Goal: Information Seeking & Learning: Learn about a topic

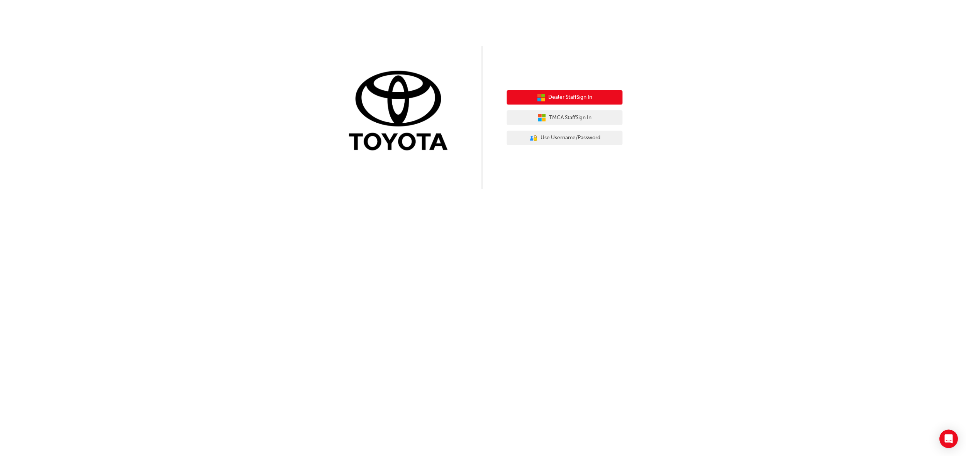
click at [574, 98] on span "Dealer Staff Sign In" at bounding box center [570, 97] width 44 height 9
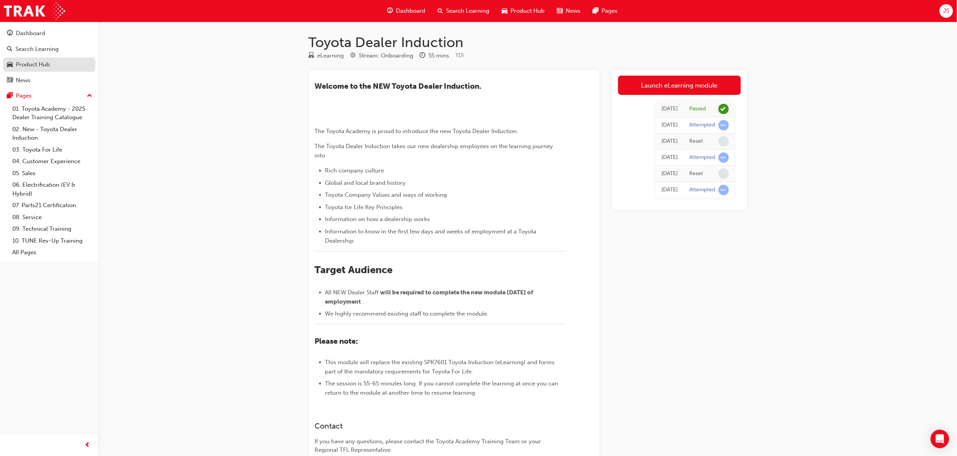
click at [30, 62] on div "Product Hub" at bounding box center [33, 64] width 34 height 9
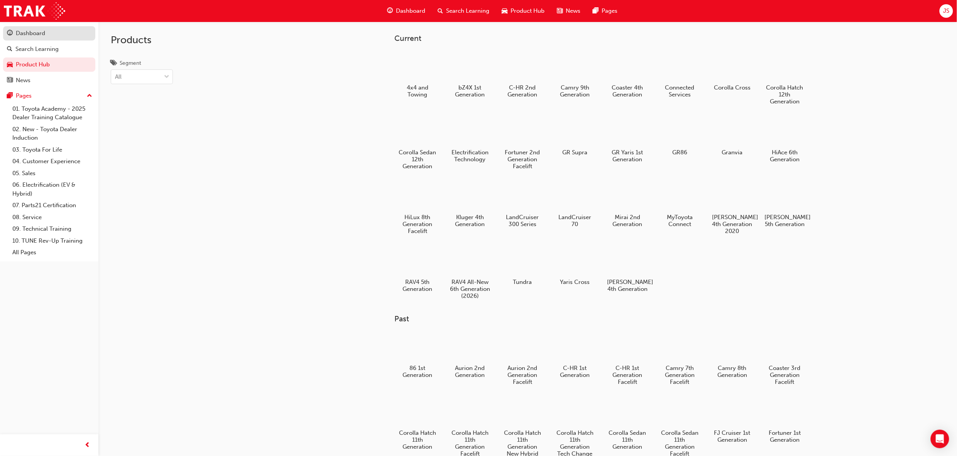
click at [31, 34] on div "Dashboard" at bounding box center [30, 33] width 29 height 9
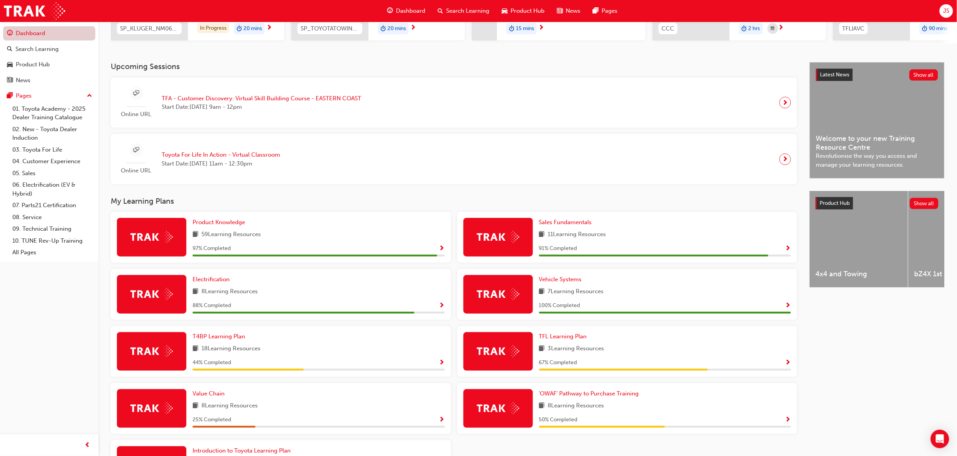
scroll to position [139, 0]
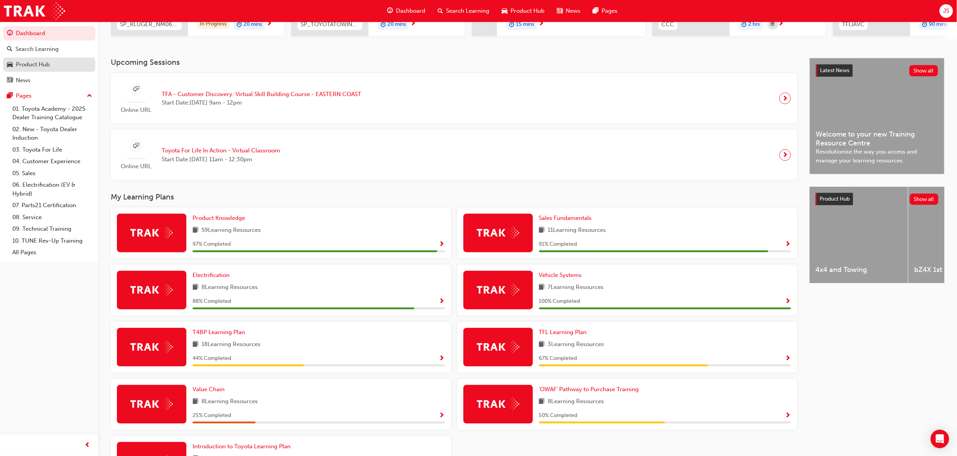
click at [44, 61] on div "Product Hub" at bounding box center [33, 64] width 34 height 9
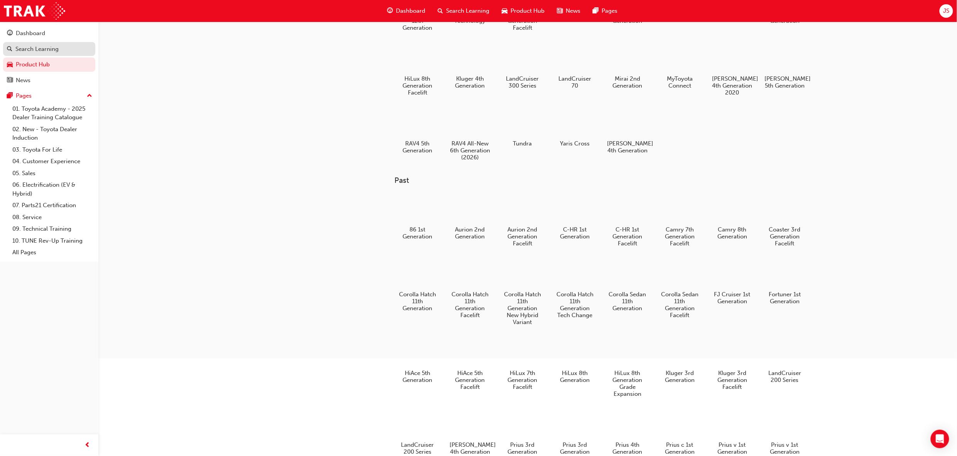
click at [39, 43] on link "Search Learning" at bounding box center [49, 49] width 92 height 14
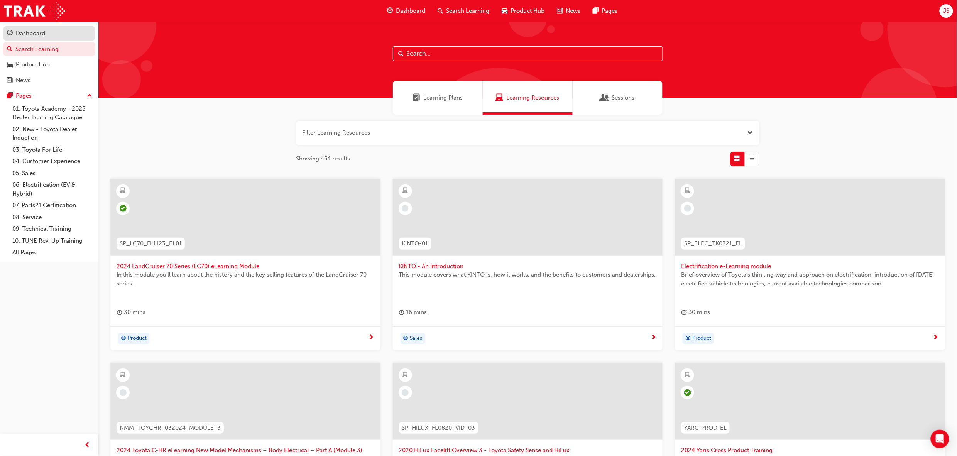
click at [34, 27] on link "Dashboard" at bounding box center [49, 33] width 92 height 14
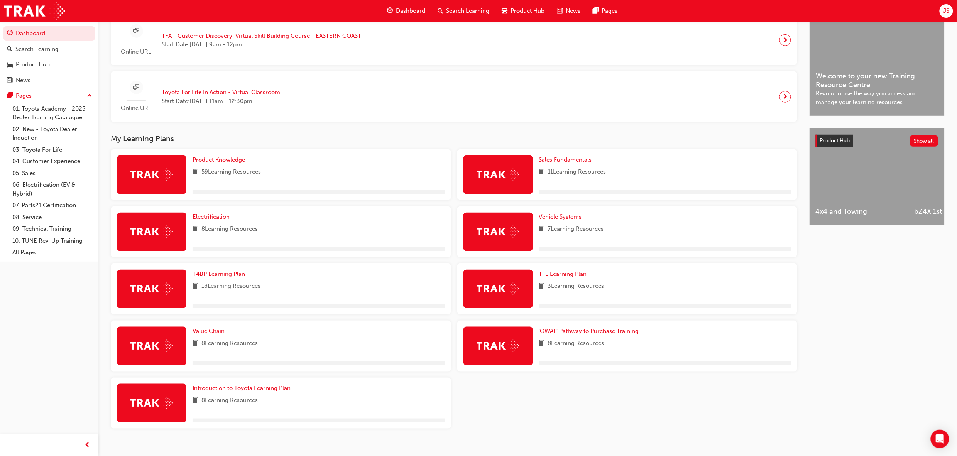
scroll to position [210, 0]
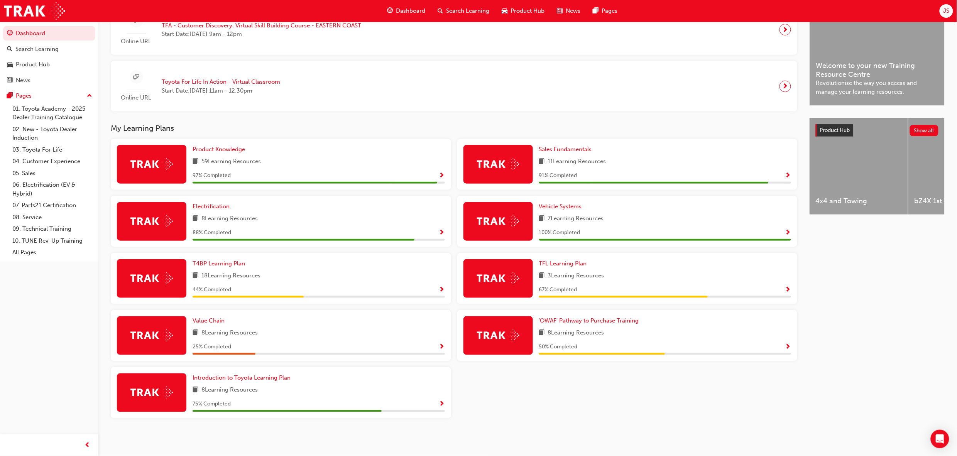
click at [440, 173] on span "Show Progress" at bounding box center [442, 176] width 6 height 7
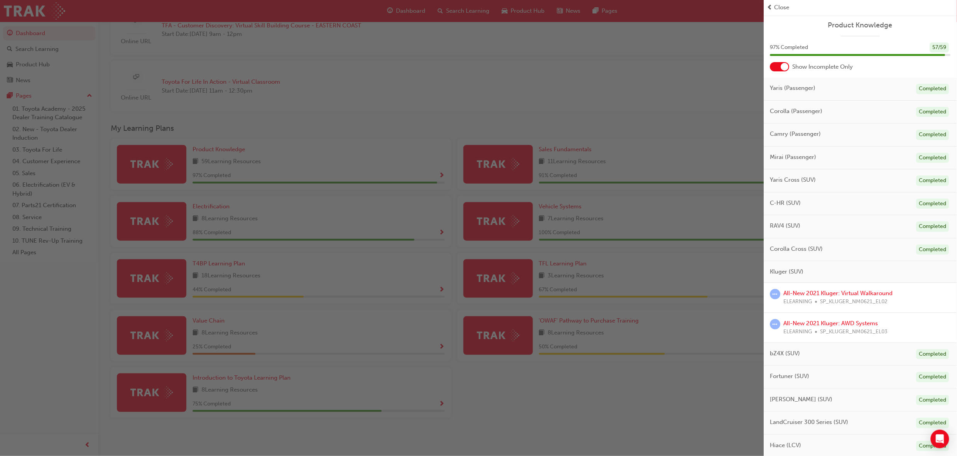
scroll to position [210, 0]
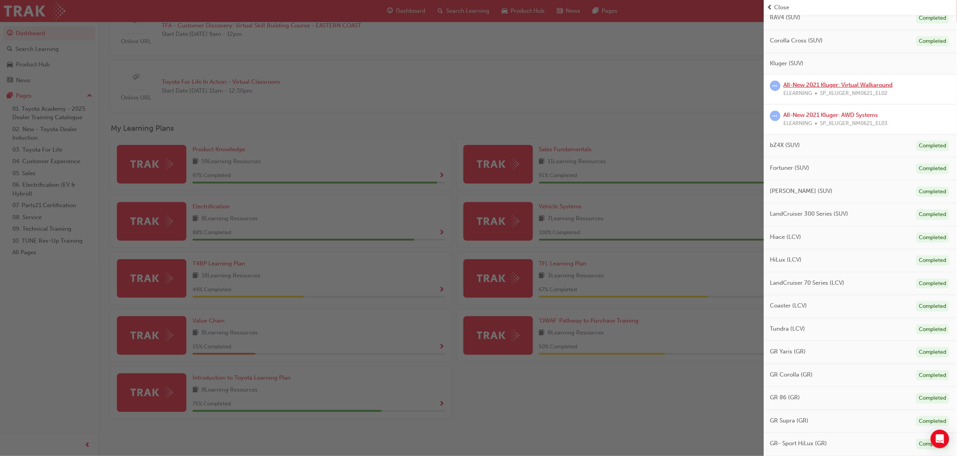
click at [837, 82] on link "All-New 2021 Kluger: Virtual Walkaround" at bounding box center [838, 84] width 109 height 7
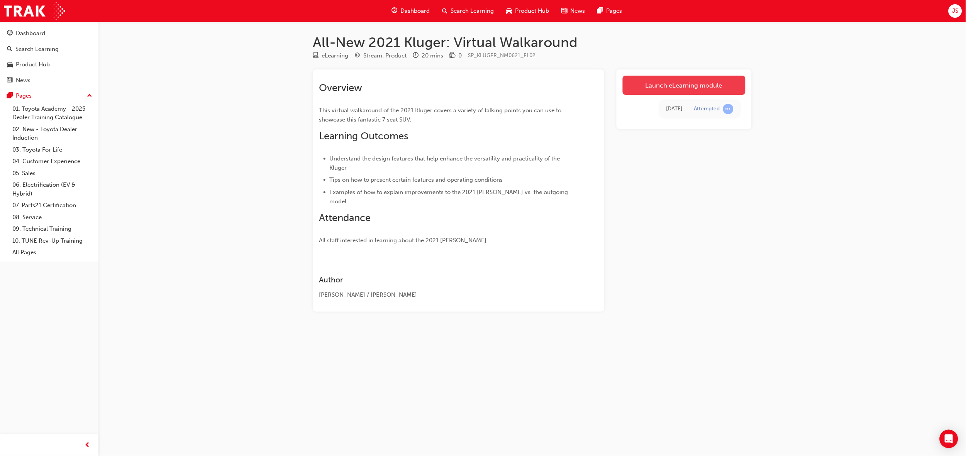
click at [698, 80] on link "Launch eLearning module" at bounding box center [684, 85] width 123 height 19
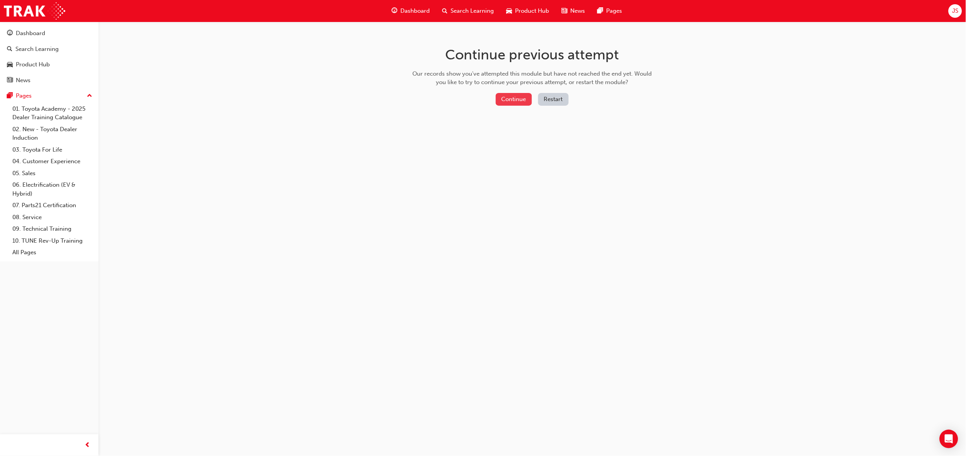
click at [509, 99] on button "Continue" at bounding box center [514, 99] width 36 height 13
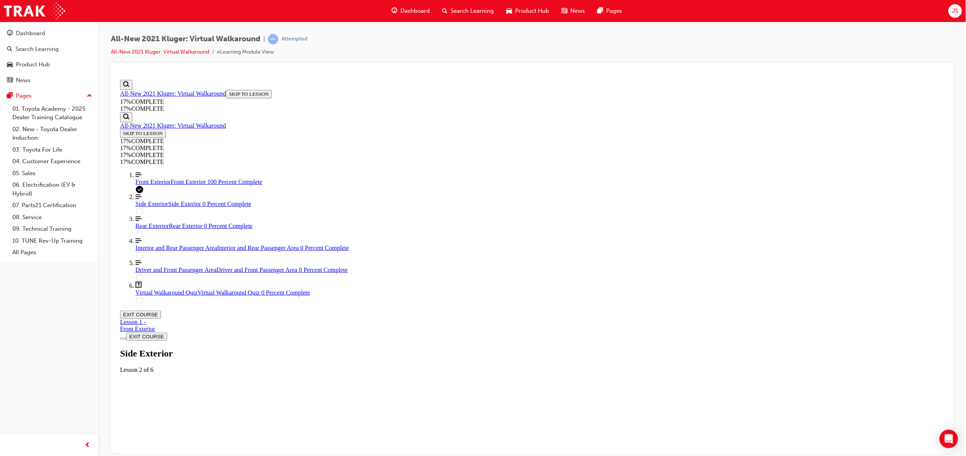
scroll to position [26, 0]
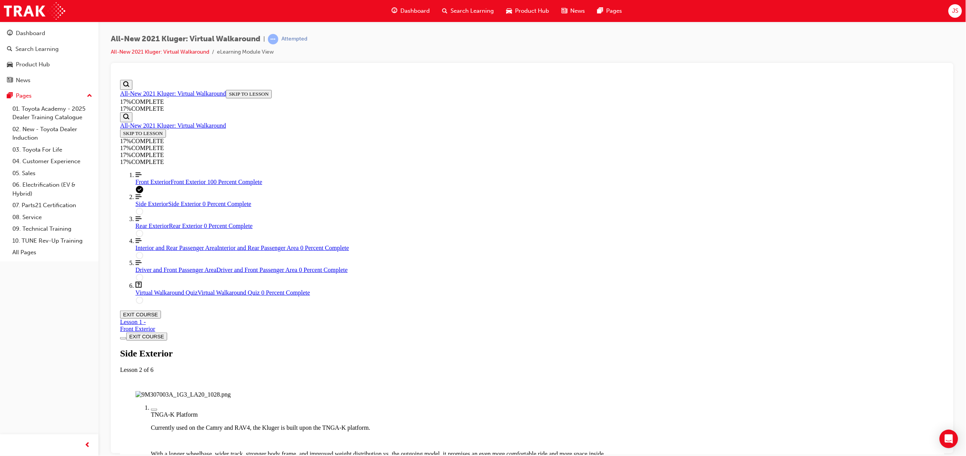
click at [154, 410] on div "Labeled graphic marker, Plus, Not Viewed" at bounding box center [154, 410] width 0 height 0
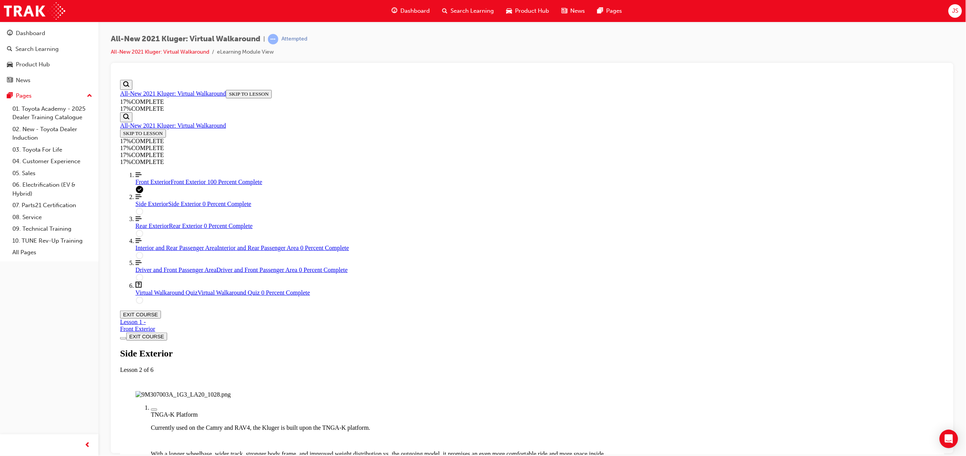
click at [230, 391] on img "Labeled Graphic" at bounding box center [182, 394] width 95 height 7
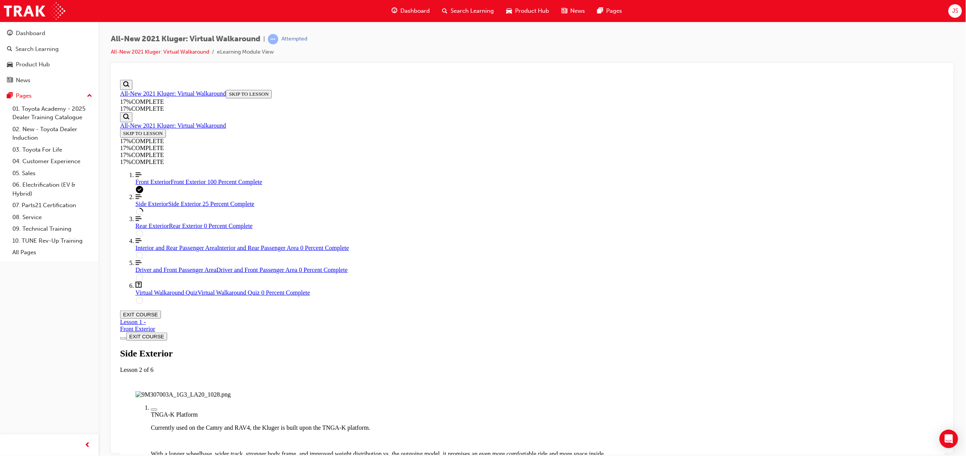
scroll to position [92, 0]
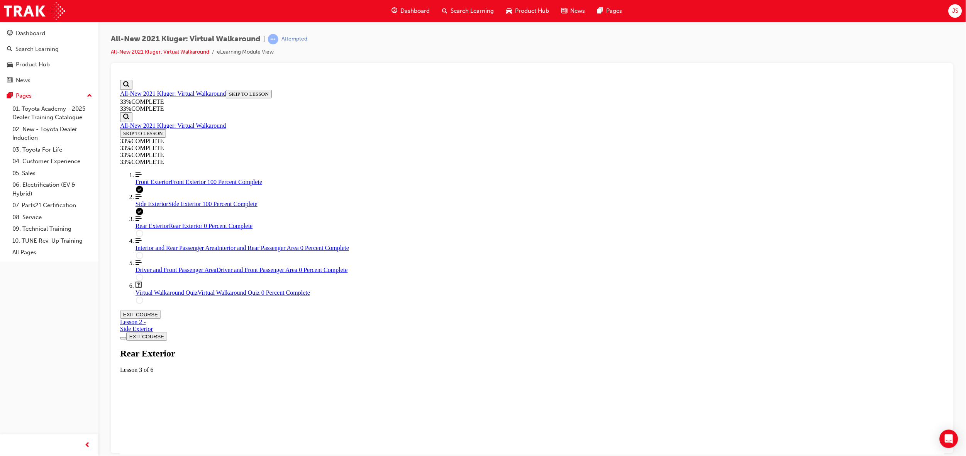
scroll to position [26, 0]
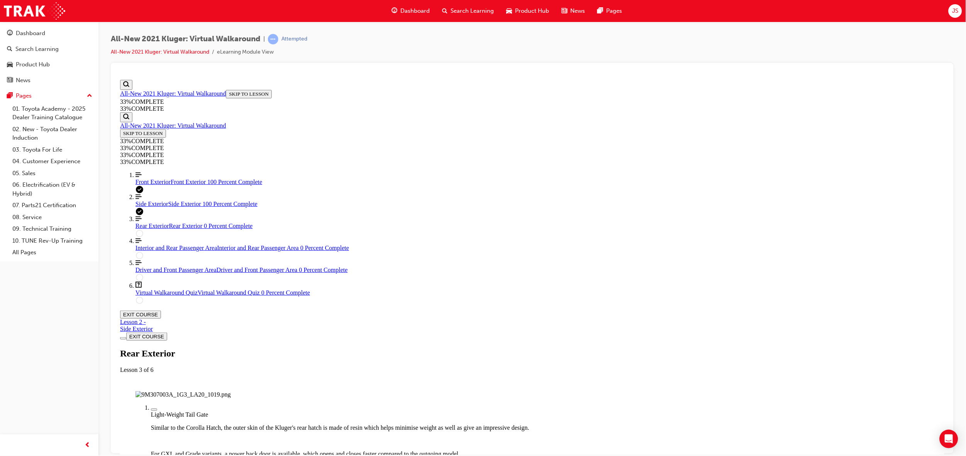
click at [230, 391] on img "Labeled Graphic" at bounding box center [182, 394] width 95 height 7
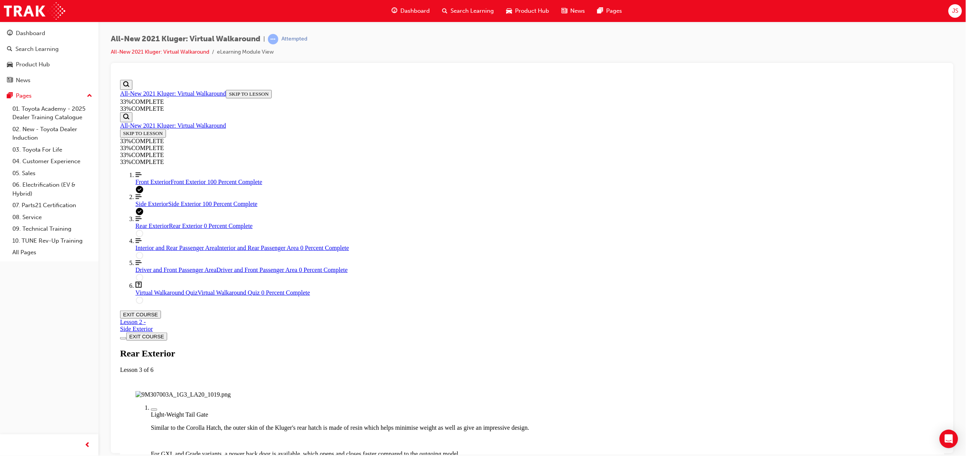
click at [230, 391] on img "Labeled Graphic" at bounding box center [182, 394] width 95 height 7
click at [154, 410] on div "Labeled graphic marker, Plus, Not Viewed" at bounding box center [154, 410] width 0 height 0
click at [230, 391] on img "Labeled Graphic" at bounding box center [182, 394] width 95 height 7
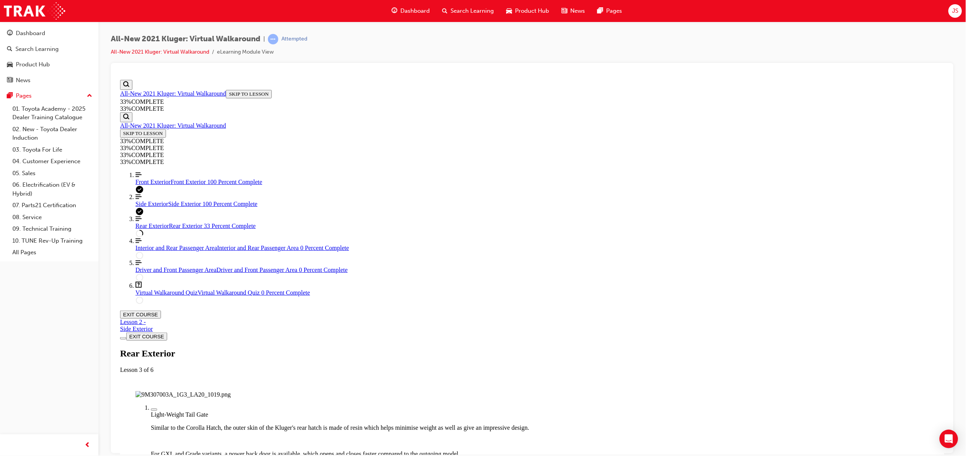
click at [230, 391] on img "Labeled Graphic" at bounding box center [182, 394] width 95 height 7
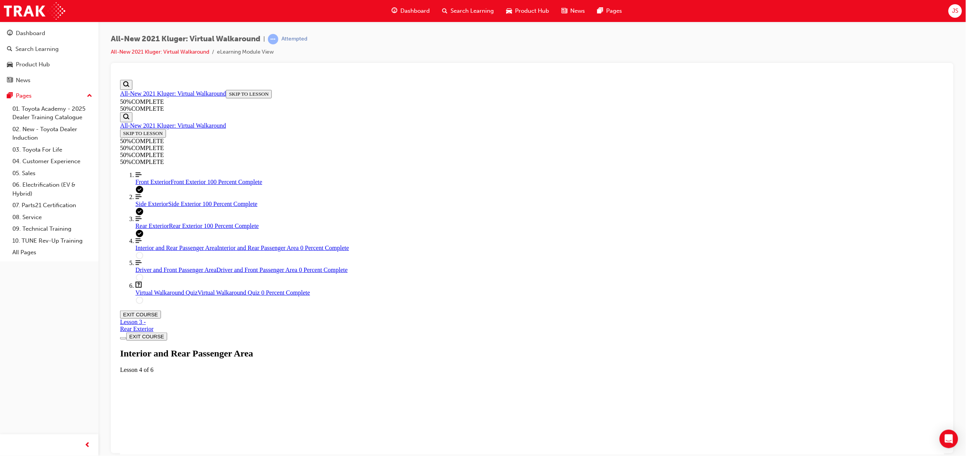
scroll to position [26, 0]
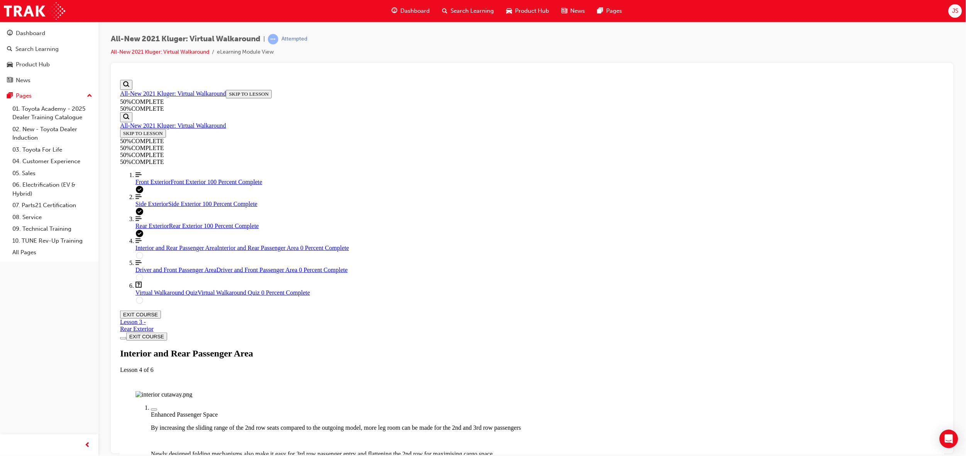
click at [192, 391] on img "Labeled Graphic" at bounding box center [163, 394] width 57 height 7
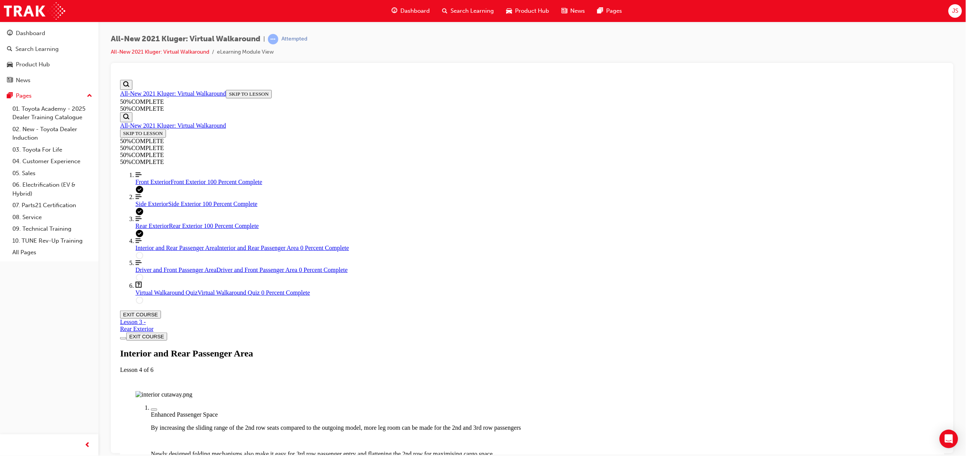
click at [192, 391] on img "Labeled Graphic" at bounding box center [163, 394] width 57 height 7
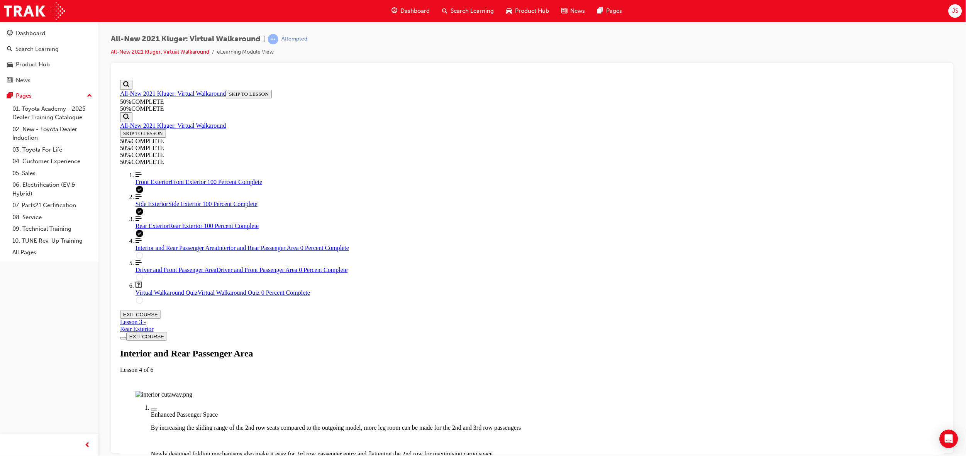
click at [192, 391] on img "Labeled Graphic" at bounding box center [163, 394] width 57 height 7
click at [154, 410] on div "Labeled graphic marker, Plus, Not Viewed" at bounding box center [154, 410] width 0 height 0
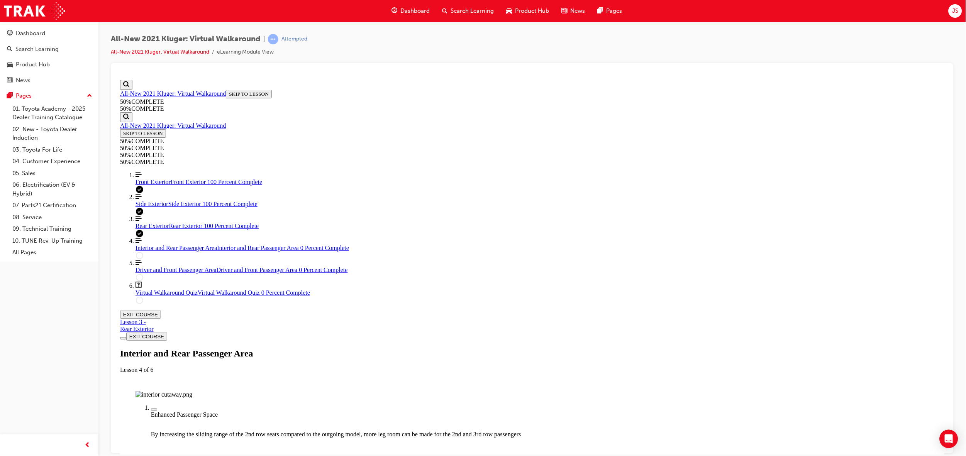
click at [192, 391] on img "Labeled Graphic" at bounding box center [163, 394] width 57 height 7
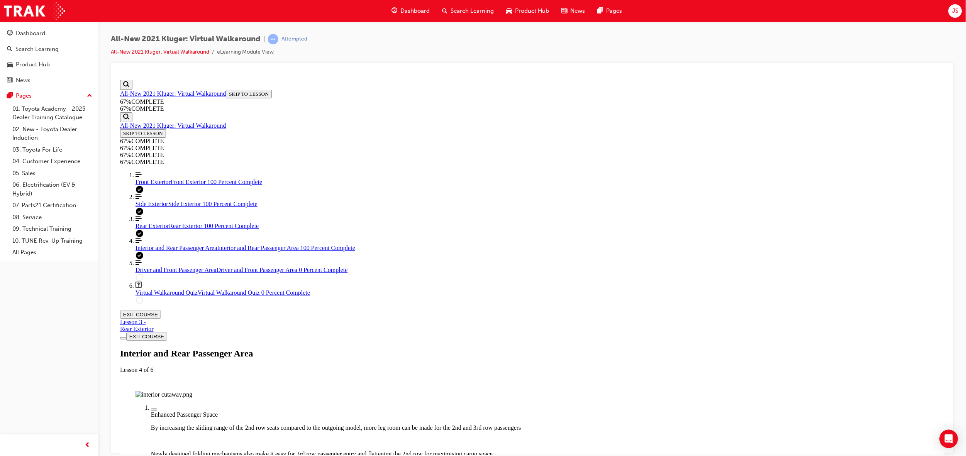
scroll to position [321, 0]
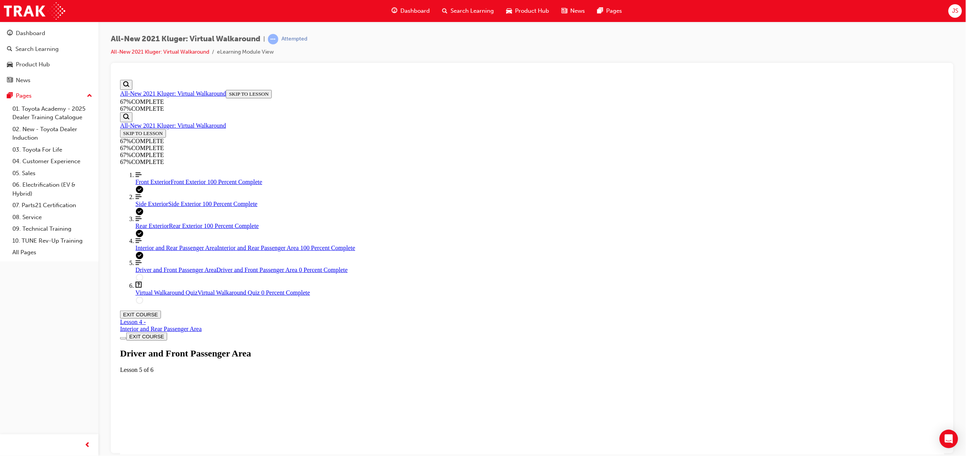
scroll to position [26, 0]
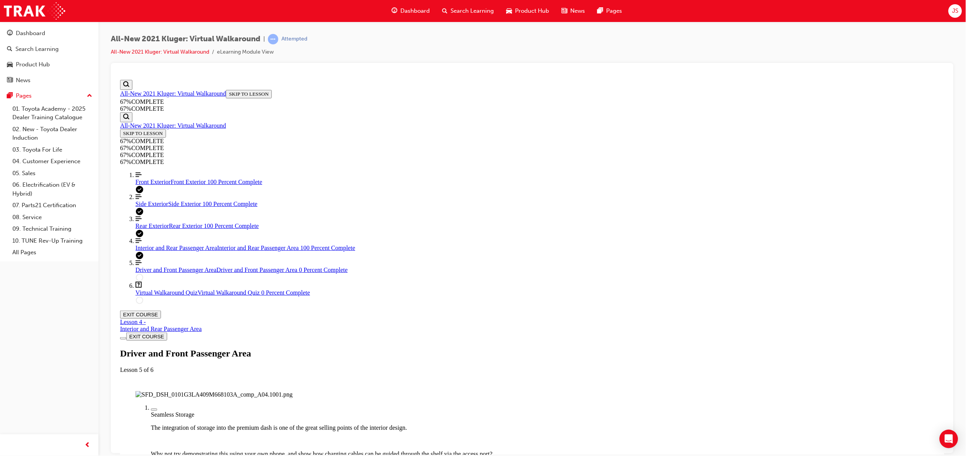
click at [292, 391] on img "Labeled Graphic" at bounding box center [213, 394] width 157 height 7
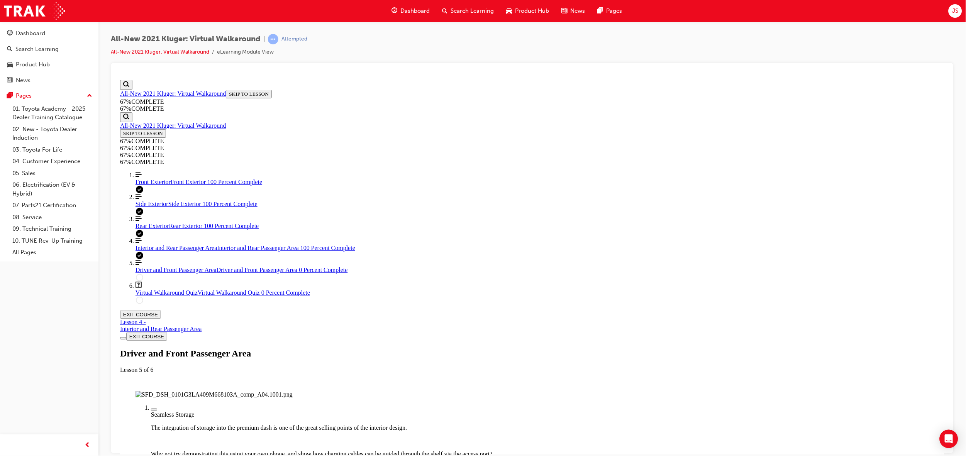
click at [154, 410] on div "Labeled graphic marker, Plus, Not Viewed" at bounding box center [154, 410] width 0 height 0
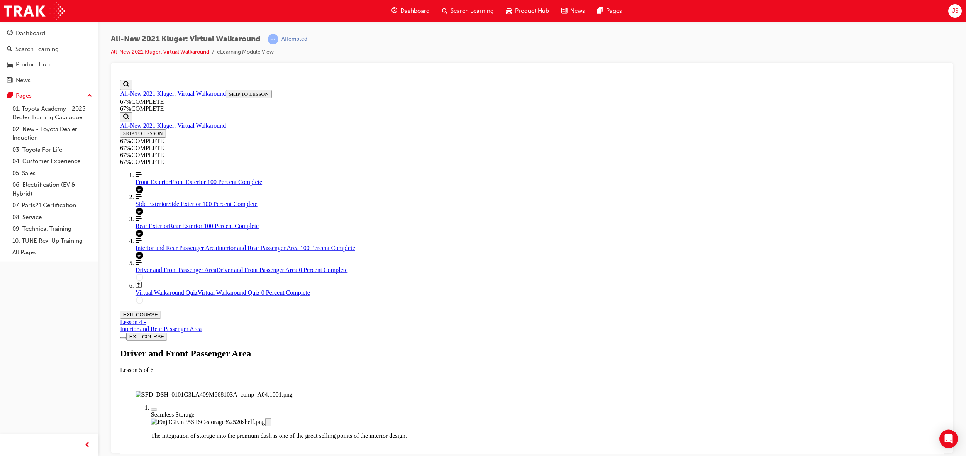
click at [154, 410] on div "Labeled graphic marker, Plus, Viewed" at bounding box center [154, 410] width 0 height 0
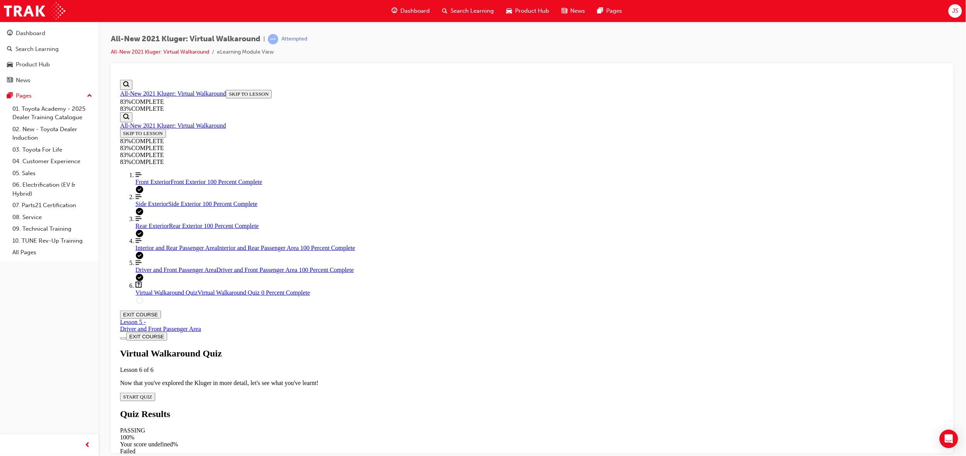
scroll to position [26, 0]
click at [468, 348] on div "Virtual Walkaround Quiz Lesson 6 of 6 Now that you've explored the Kluger in mo…" at bounding box center [532, 374] width 824 height 53
click at [152, 394] on span "START QUIZ" at bounding box center [137, 397] width 29 height 6
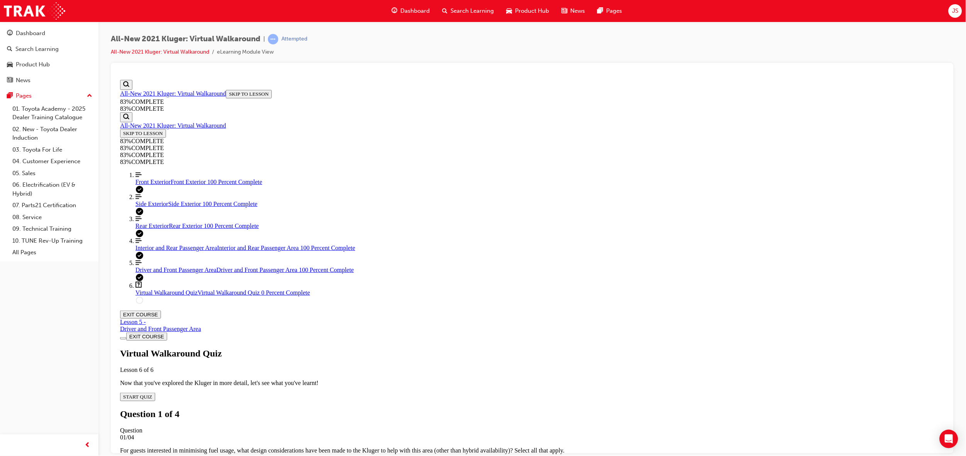
click at [467, 456] on div "Quiz" at bounding box center [539, 463] width 809 height 7
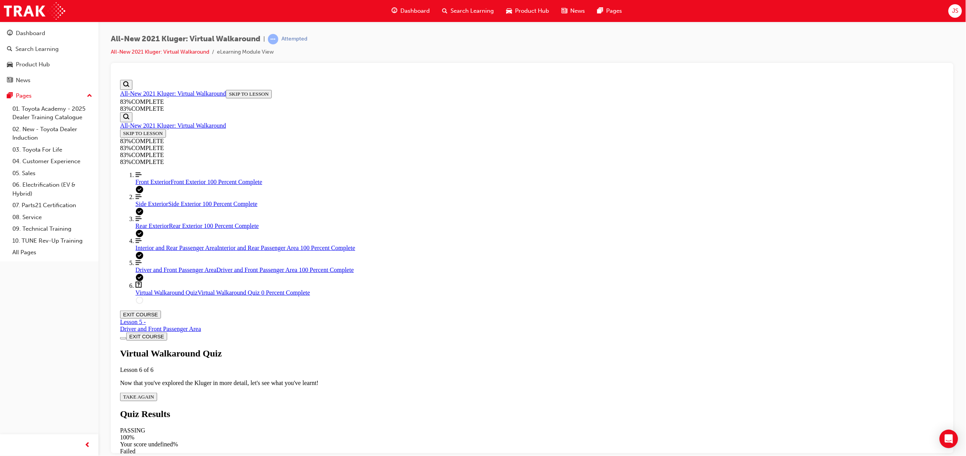
click at [154, 394] on span "TAKE AGAIN" at bounding box center [138, 397] width 31 height 6
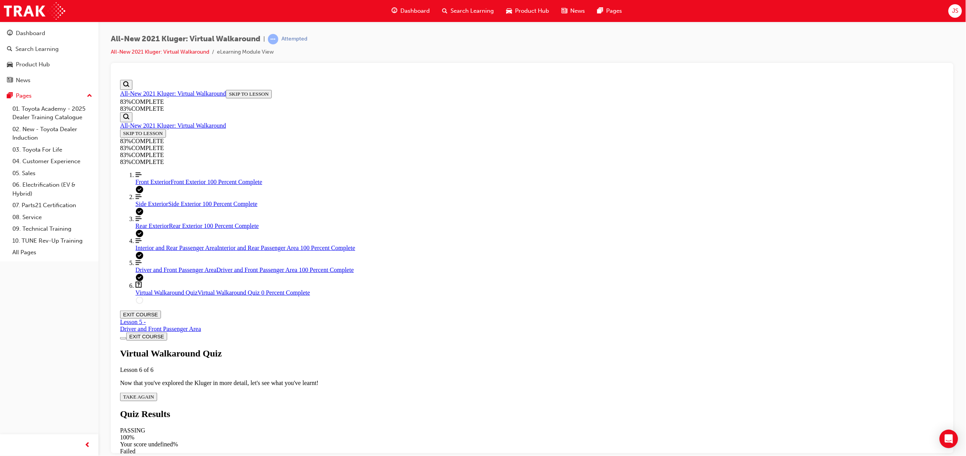
click at [154, 394] on span "TAKE AGAIN" at bounding box center [138, 397] width 31 height 6
click at [474, 456] on div "Quiz" at bounding box center [532, 463] width 824 height 7
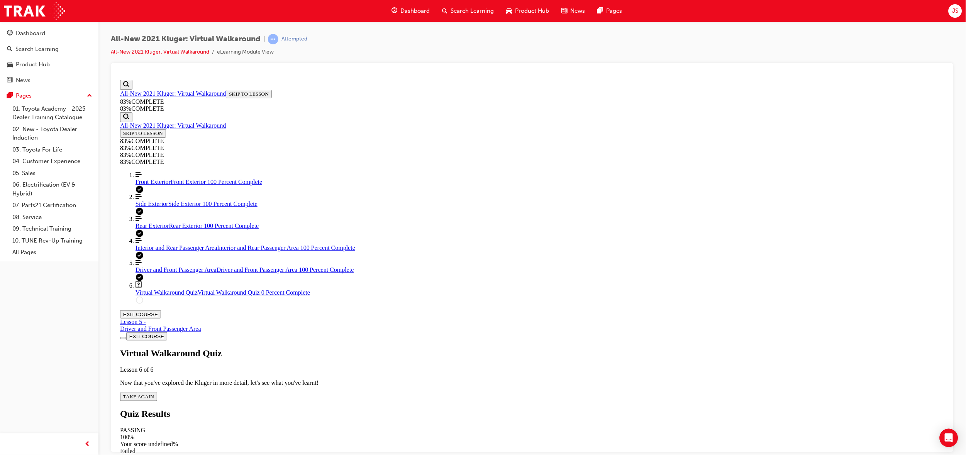
click at [154, 394] on span "TAKE AGAIN" at bounding box center [138, 397] width 31 height 6
click at [475, 456] on div "Quiz" at bounding box center [539, 463] width 809 height 7
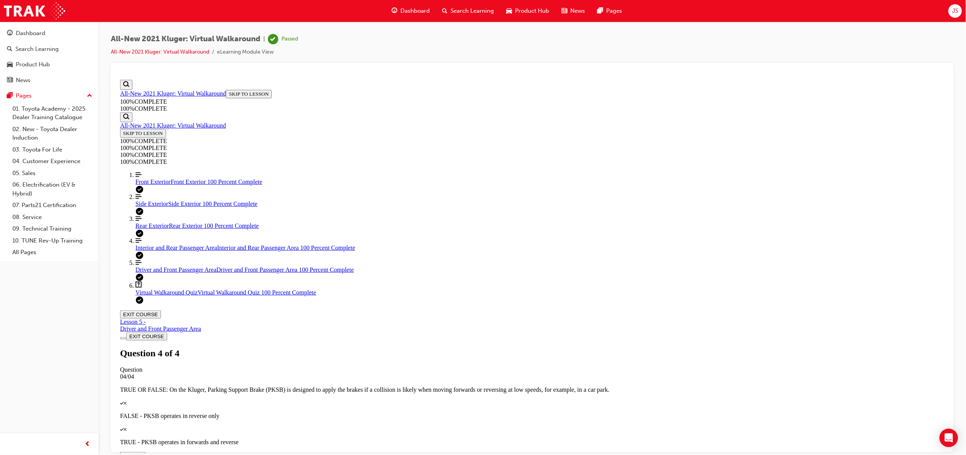
click at [161, 310] on button "EXIT COURSE" at bounding box center [140, 314] width 41 height 8
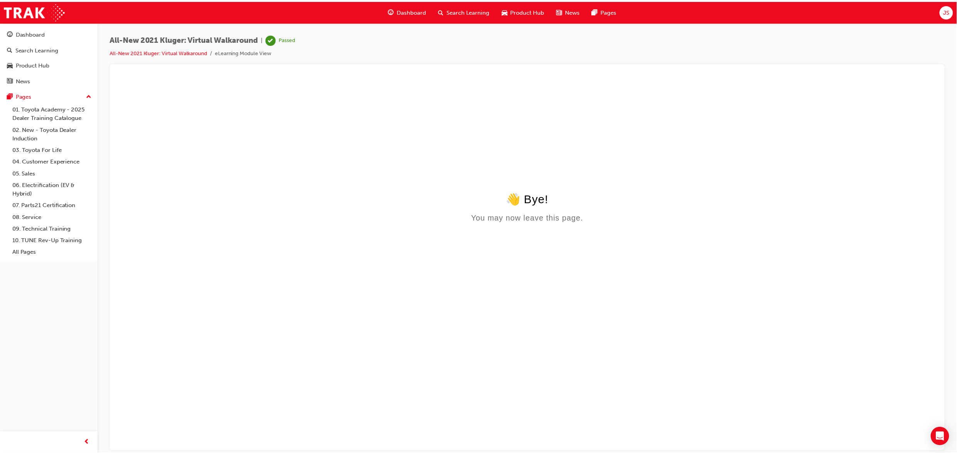
scroll to position [0, 0]
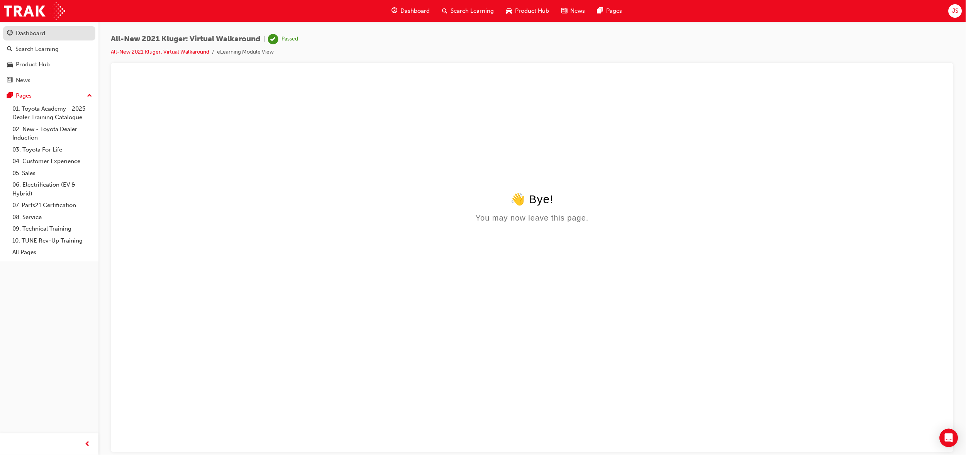
click at [42, 33] on div "Dashboard" at bounding box center [30, 33] width 29 height 9
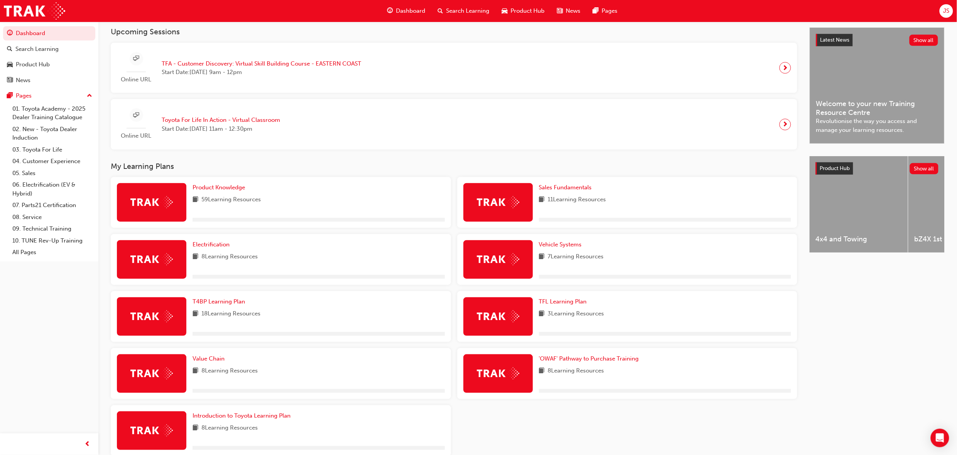
scroll to position [210, 0]
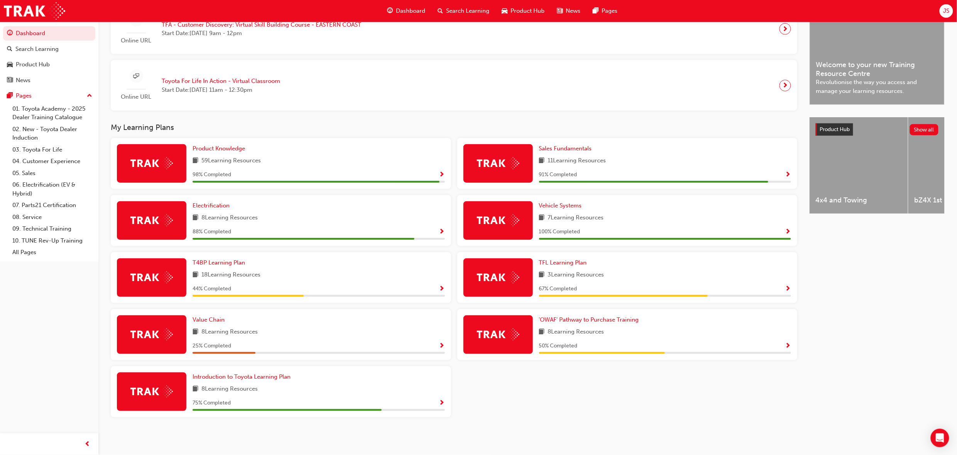
click at [442, 230] on span "Show Progress" at bounding box center [442, 232] width 6 height 7
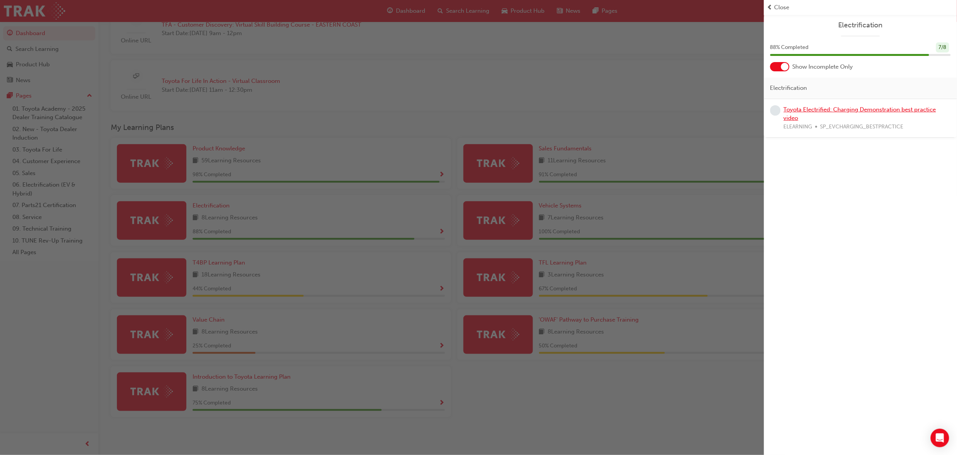
click at [820, 108] on link "Toyota Electrified: Charging Demonstration best practice video" at bounding box center [860, 114] width 152 height 16
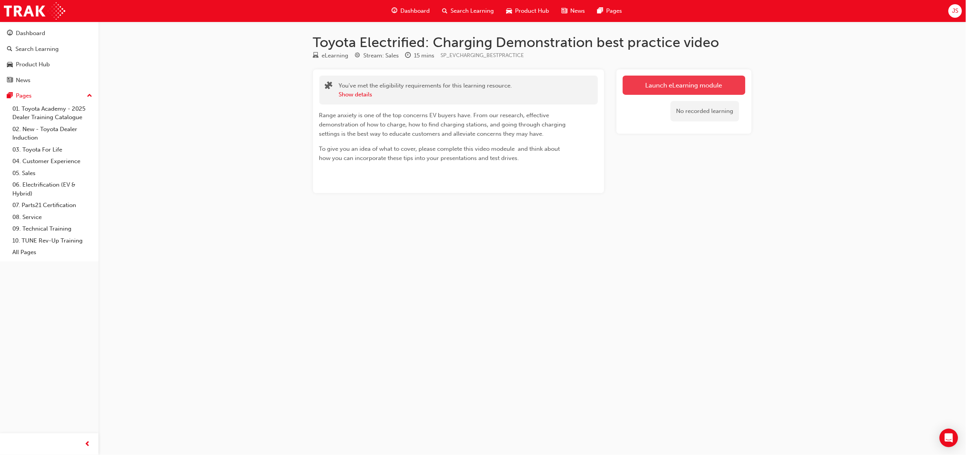
click at [680, 80] on link "Launch eLearning module" at bounding box center [684, 85] width 123 height 19
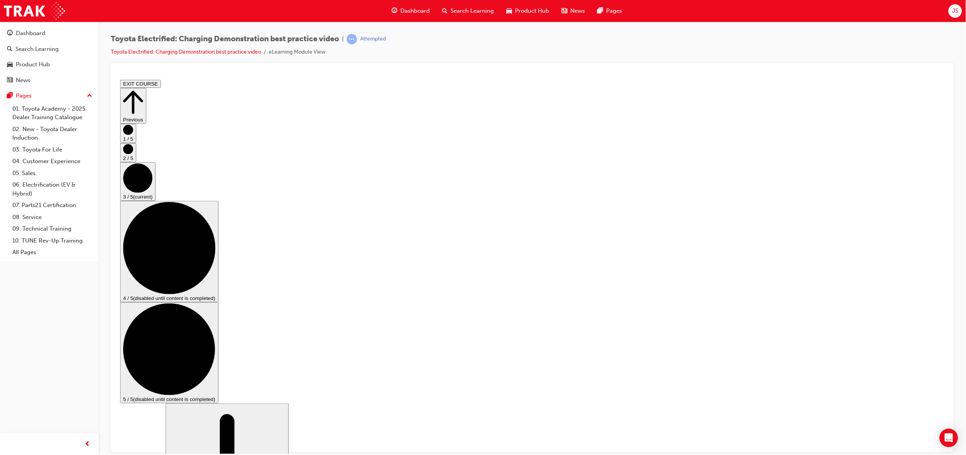
checkbox input "true"
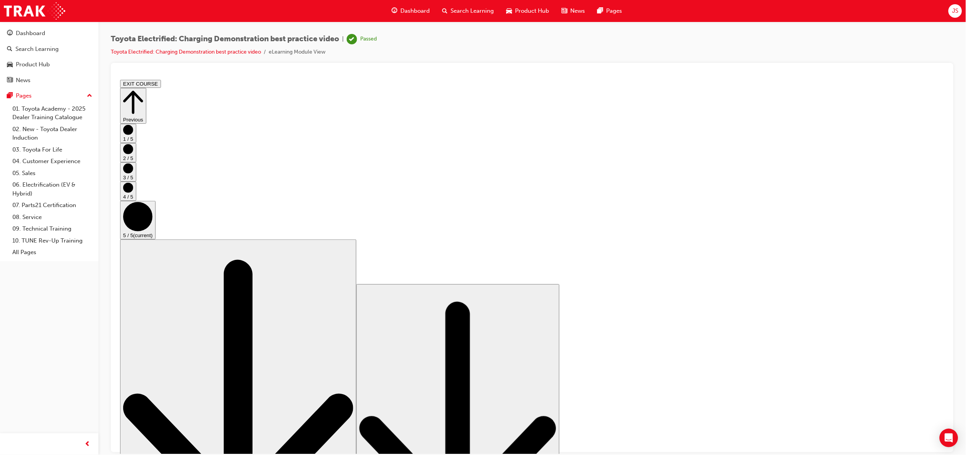
click at [143, 95] on icon "Step controls" at bounding box center [133, 102] width 20 height 27
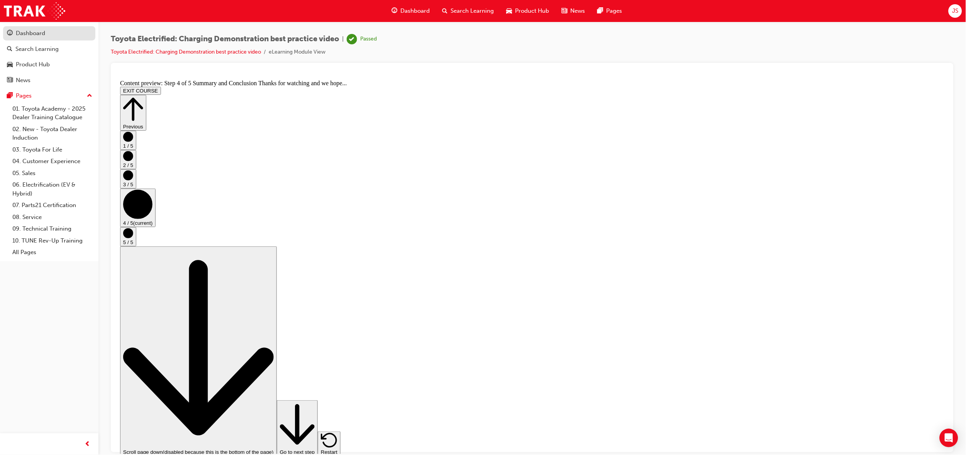
click at [21, 40] on link "Dashboard" at bounding box center [49, 33] width 92 height 14
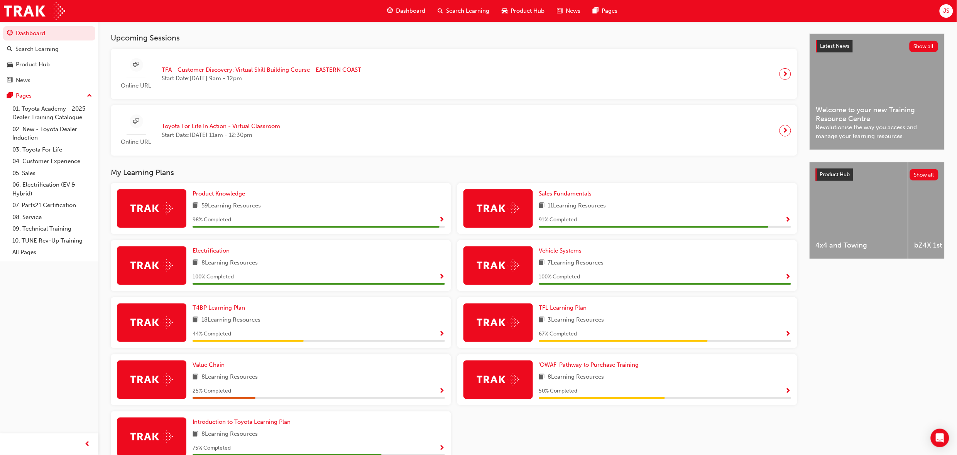
scroll to position [174, 0]
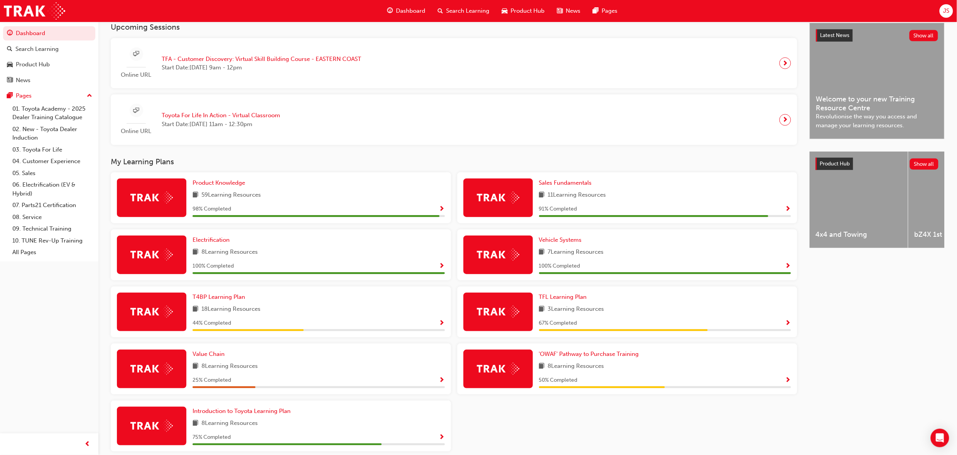
click at [368, 199] on div "59 Learning Resources" at bounding box center [319, 196] width 252 height 10
click at [443, 213] on span "Show Progress" at bounding box center [442, 209] width 6 height 7
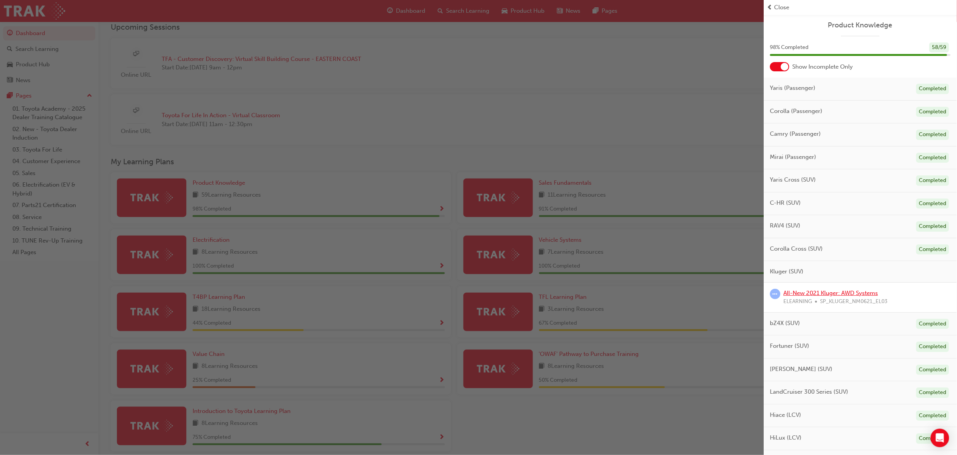
click at [851, 295] on link "All-New 2021 Kluger: AWD Systems" at bounding box center [831, 293] width 95 height 7
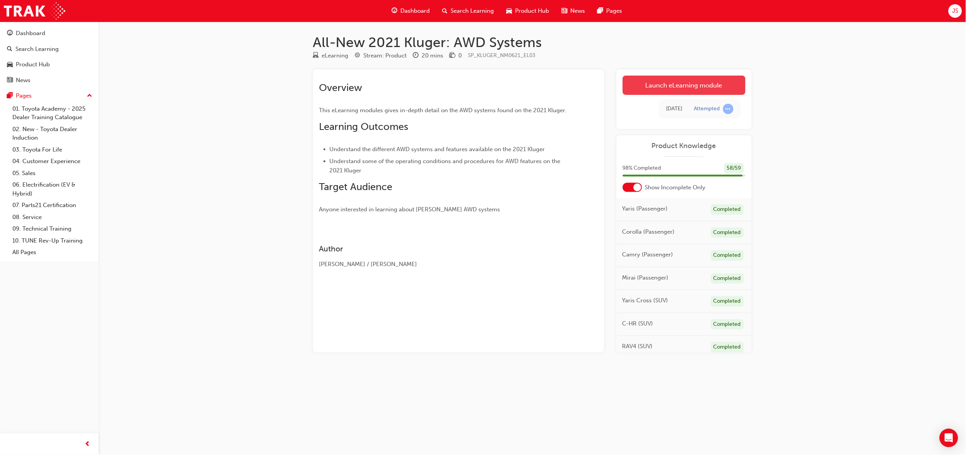
click at [665, 85] on link "Launch eLearning module" at bounding box center [684, 85] width 123 height 19
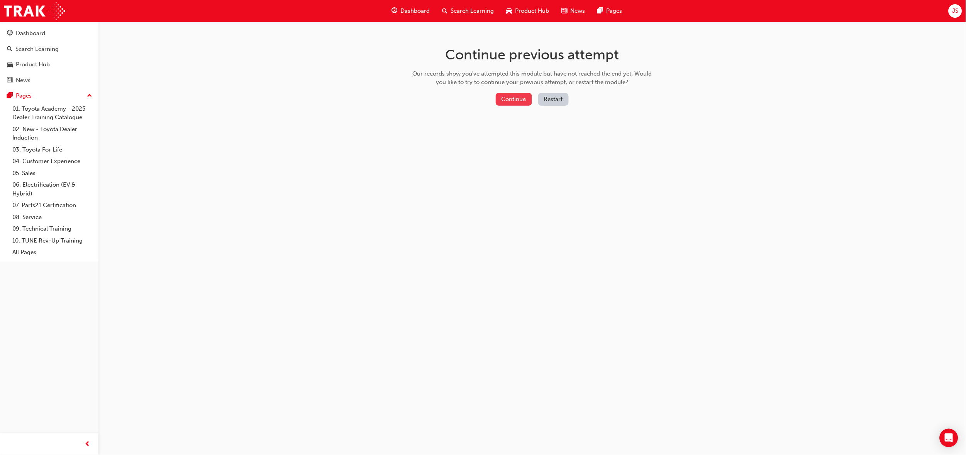
click at [514, 99] on button "Continue" at bounding box center [514, 99] width 36 height 13
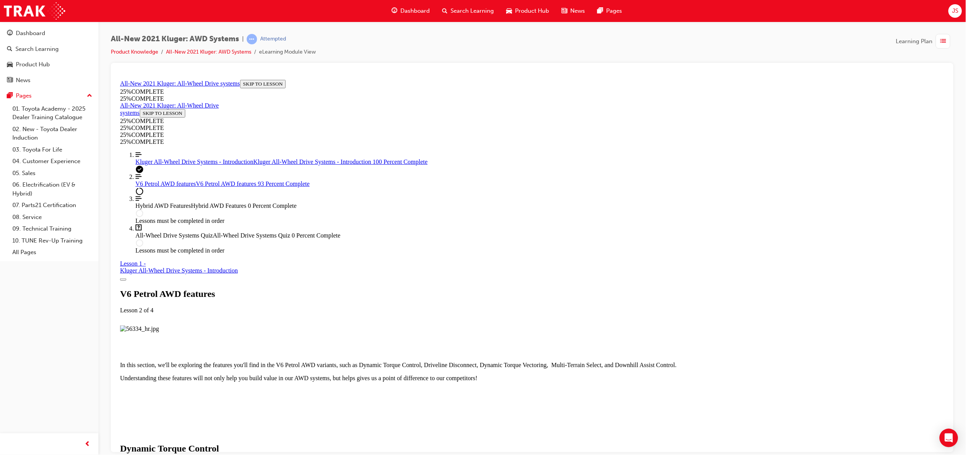
scroll to position [1416, 0]
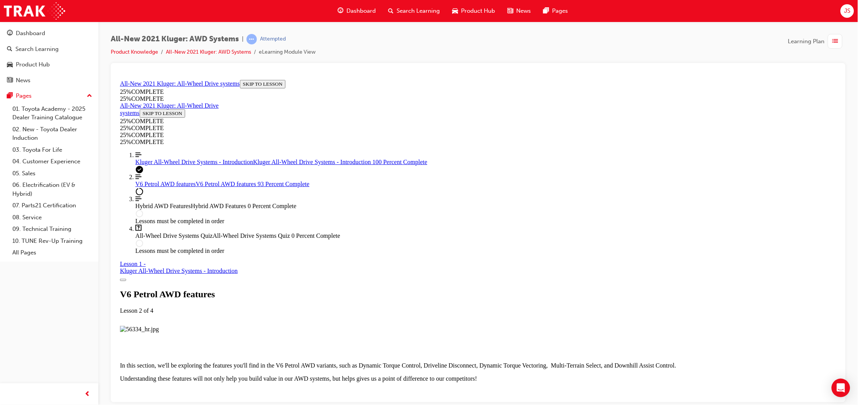
scroll to position [2757, 0]
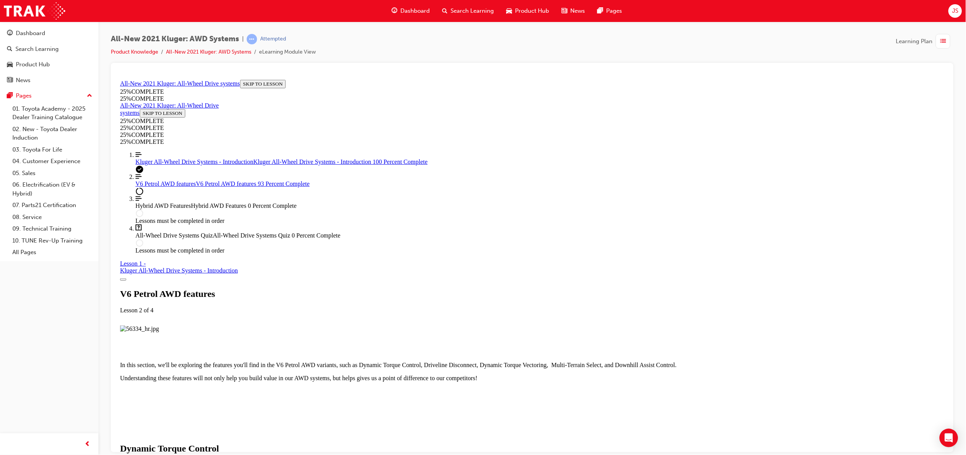
scroll to position [2757, 0]
drag, startPoint x: 1632, startPoint y: 677, endPoint x: 816, endPoint y: 339, distance: 883.7
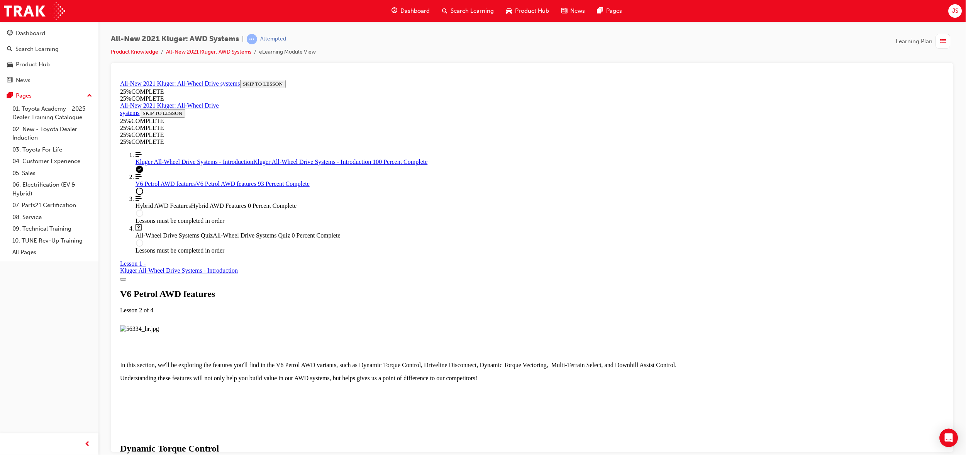
drag, startPoint x: 942, startPoint y: 362, endPoint x: 1058, endPoint y: 524, distance: 199.2
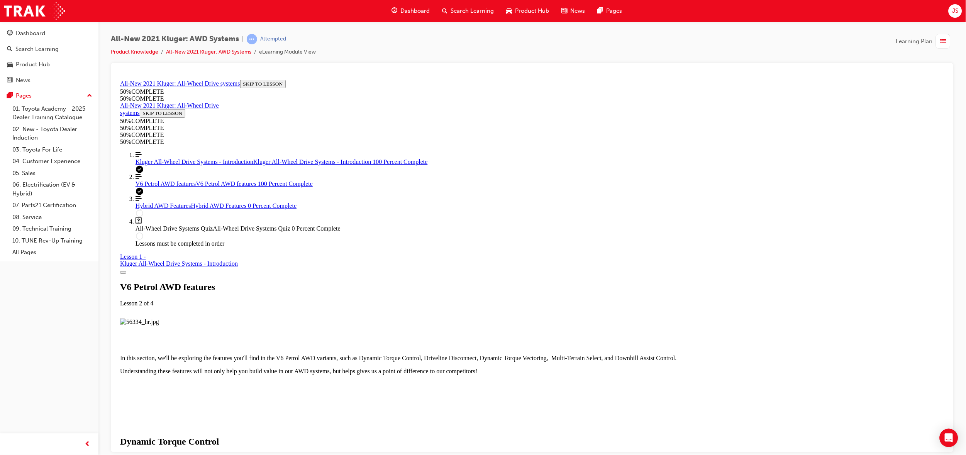
scroll to position [3751, 0]
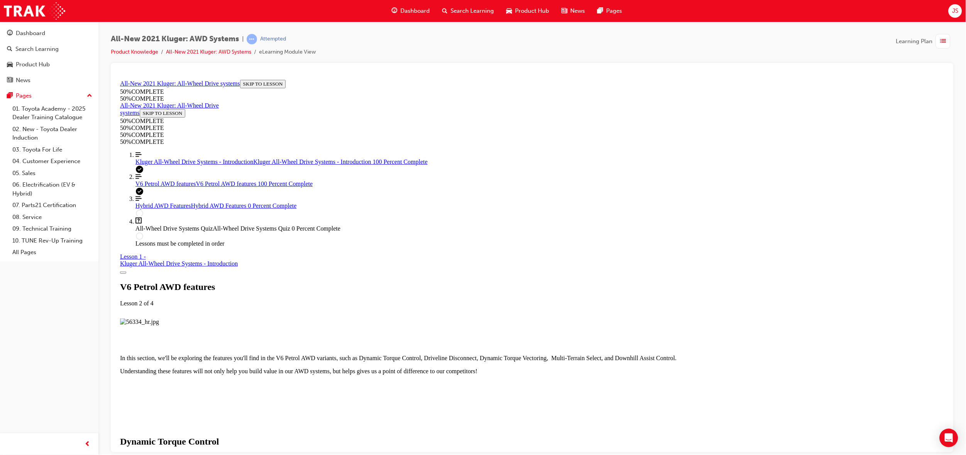
scroll to position [3840, 0]
drag, startPoint x: 941, startPoint y: 366, endPoint x: 1055, endPoint y: 522, distance: 193.1
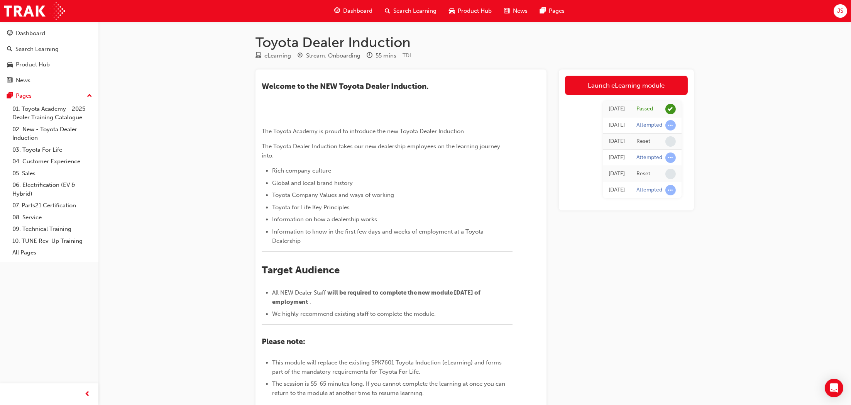
drag, startPoint x: 626, startPoint y: 249, endPoint x: 656, endPoint y: 306, distance: 63.9
click at [656, 306] on div "Launch eLearning module Fri 23 May 2025 Passed Wed 21 May 2025 Attempted Wed 21…" at bounding box center [626, 275] width 135 height 413
click at [655, 306] on div "Launch eLearning module Fri 23 May 2025 Passed Wed 21 May 2025 Attempted Wed 21…" at bounding box center [626, 275] width 135 height 413
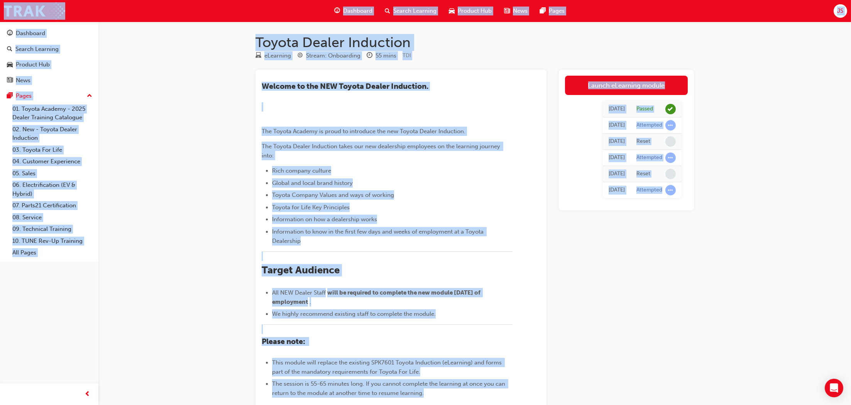
click at [655, 306] on div "Launch eLearning module Fri 23 May 2025 Passed Wed 21 May 2025 Attempted Wed 21…" at bounding box center [626, 275] width 135 height 413
click at [41, 33] on div "Dashboard" at bounding box center [30, 33] width 29 height 9
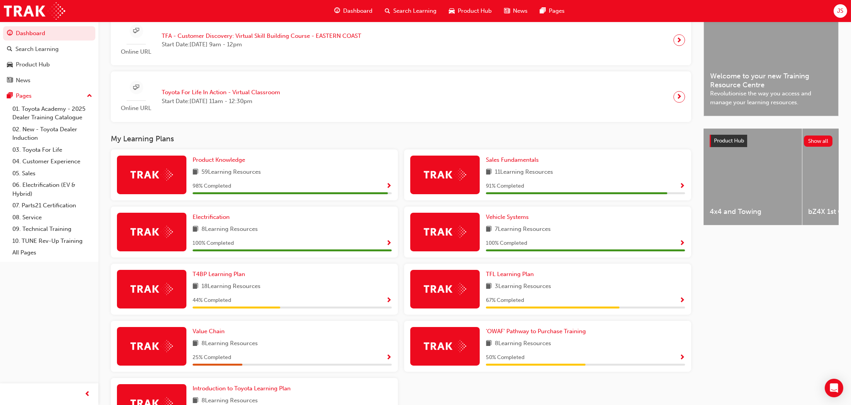
scroll to position [227, 0]
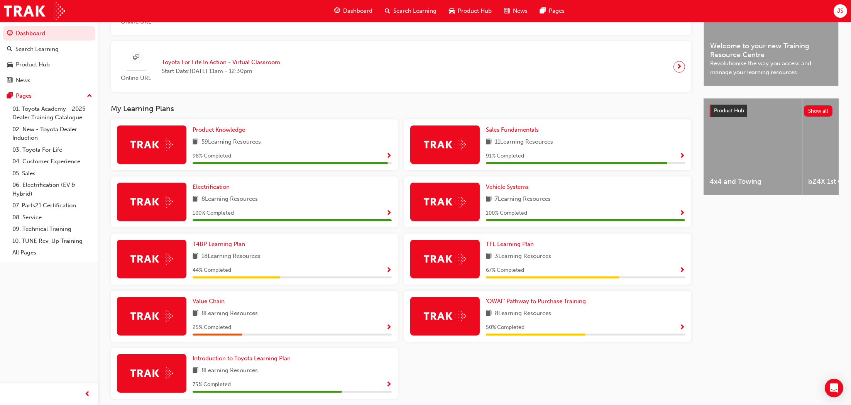
click at [283, 156] on div "98 % Completed" at bounding box center [292, 156] width 199 height 10
click at [391, 158] on span "Show Progress" at bounding box center [389, 156] width 6 height 7
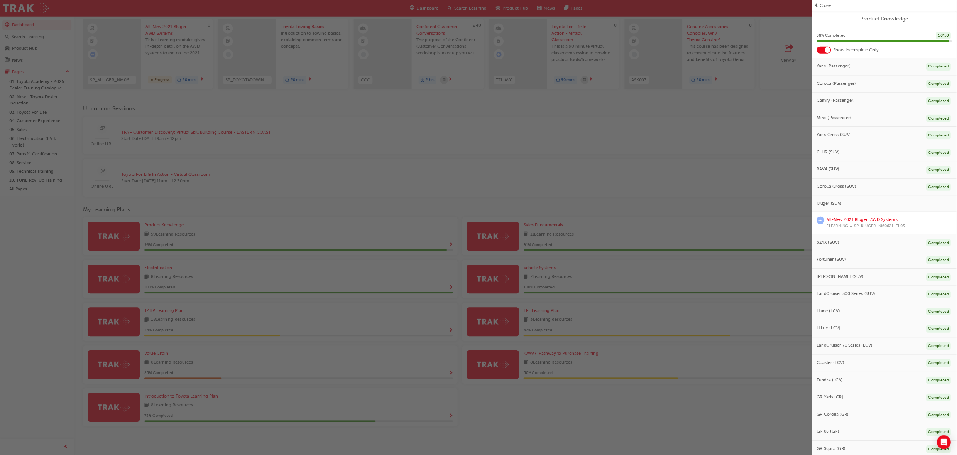
scroll to position [56, 0]
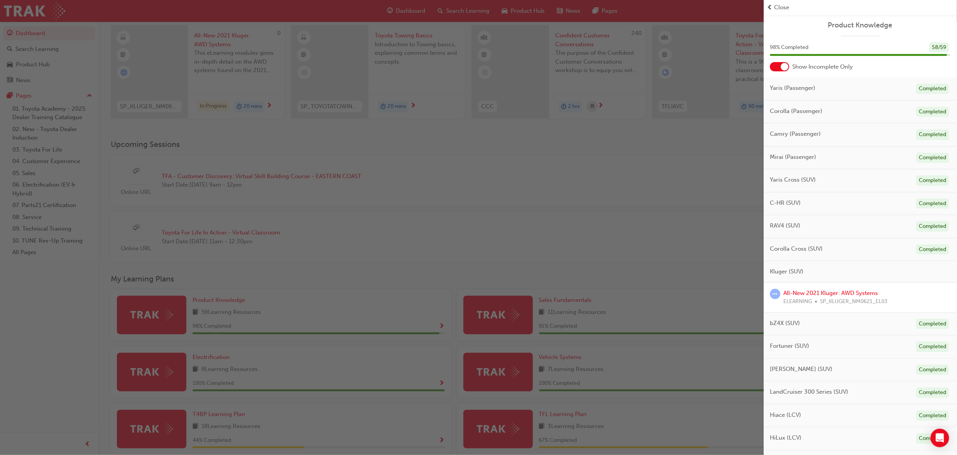
click at [786, 12] on div "Close" at bounding box center [860, 7] width 193 height 15
click at [782, 8] on span "Close" at bounding box center [782, 7] width 15 height 9
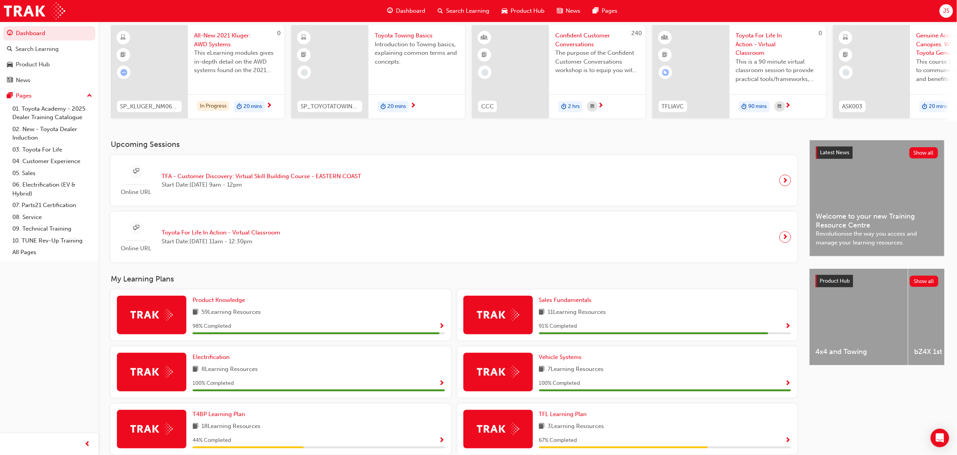
click at [355, 314] on div "59 Learning Resources" at bounding box center [319, 313] width 252 height 10
click at [443, 328] on span "Show Progress" at bounding box center [442, 326] width 6 height 7
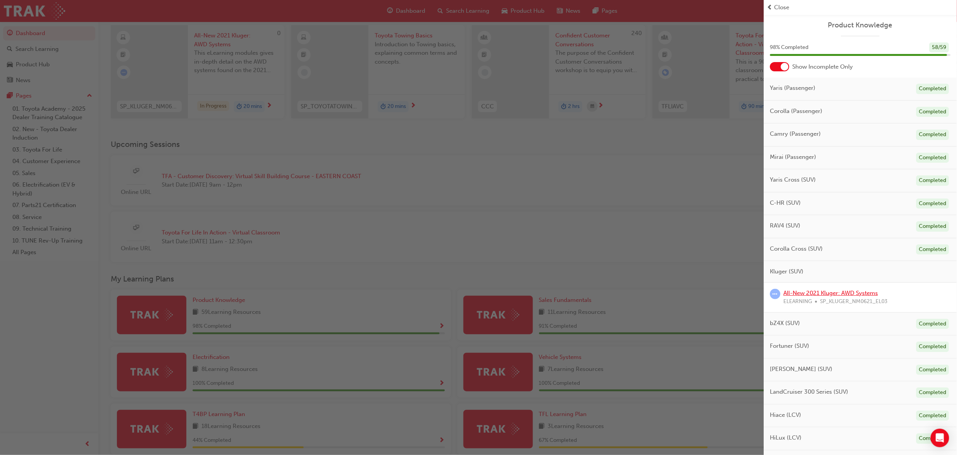
click at [827, 294] on link "All-New 2021 Kluger: AWD Systems" at bounding box center [831, 293] width 95 height 7
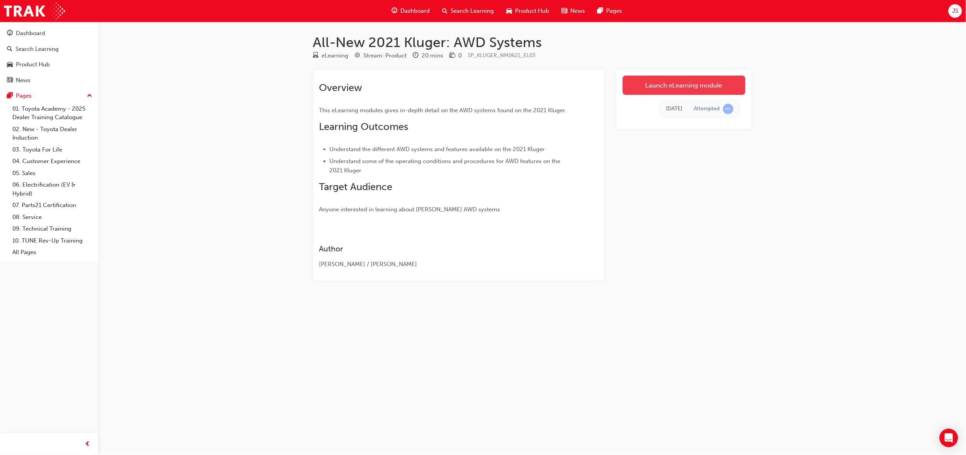
click at [677, 86] on link "Launch eLearning module" at bounding box center [684, 85] width 123 height 19
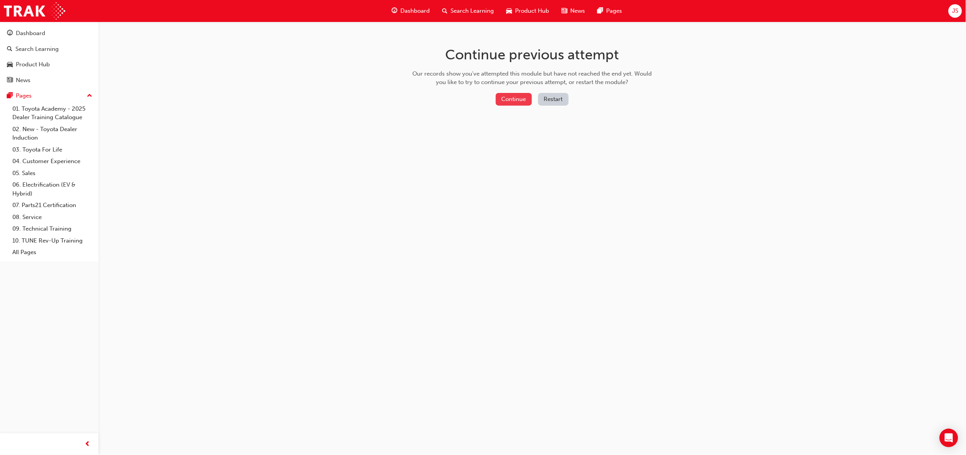
click at [501, 96] on button "Continue" at bounding box center [514, 99] width 36 height 13
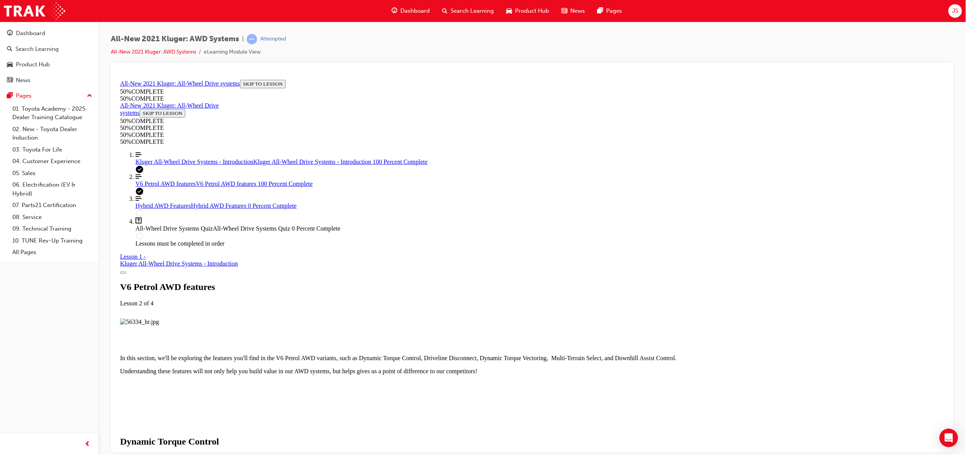
scroll to position [3751, 0]
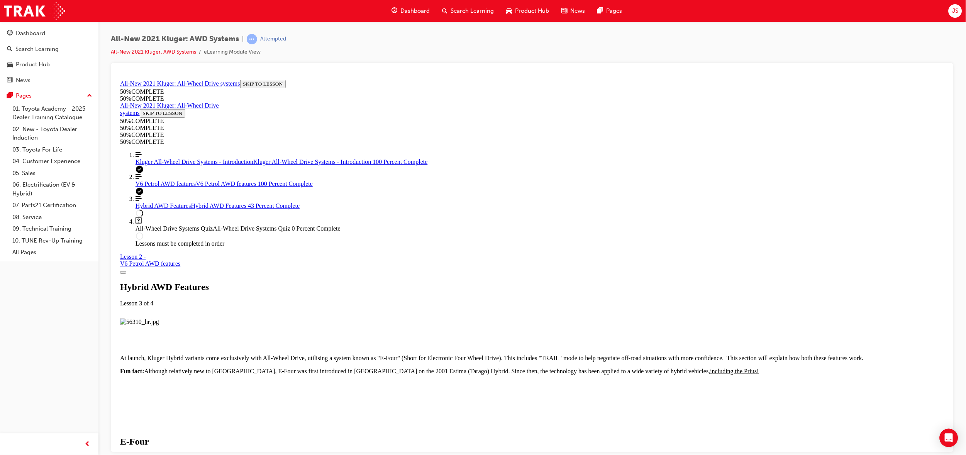
scroll to position [952, 0]
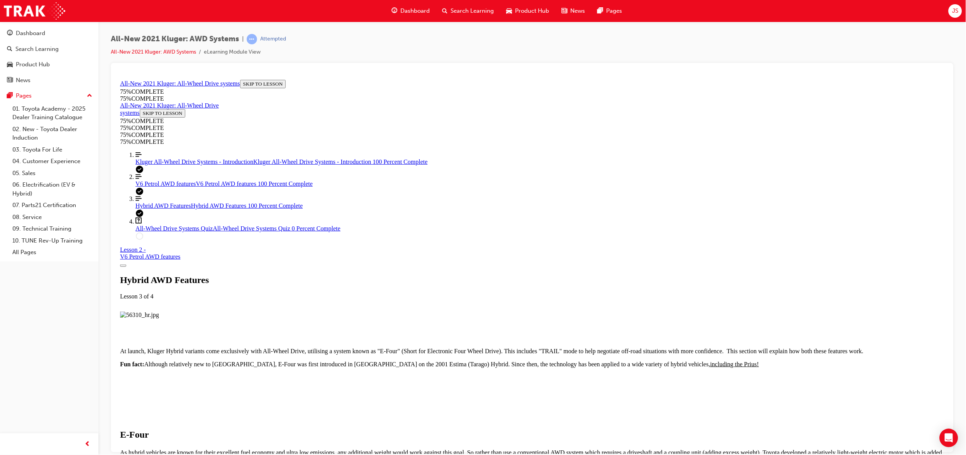
scroll to position [1987, 0]
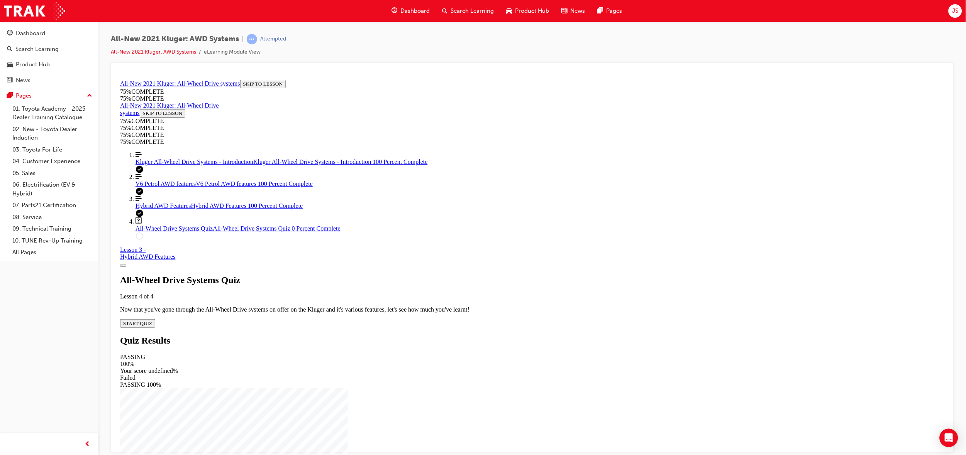
scroll to position [26, 0]
click at [152, 320] on span "START QUIZ" at bounding box center [137, 323] width 29 height 6
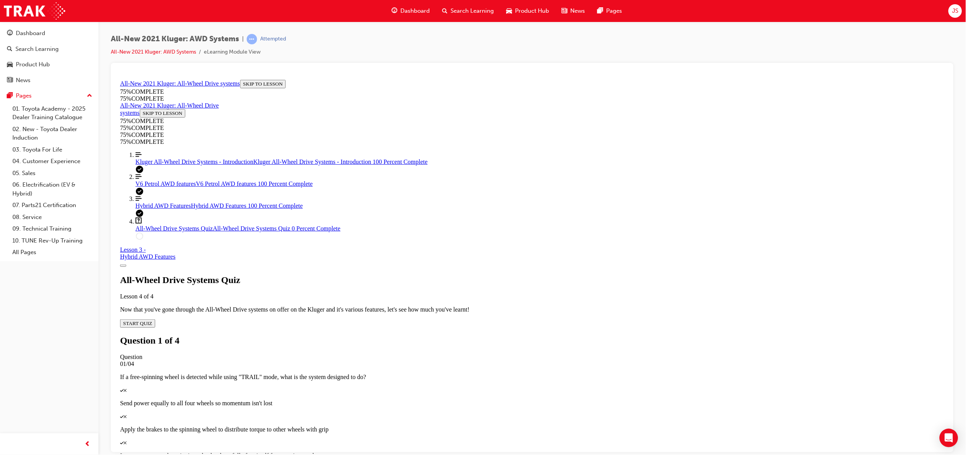
scroll to position [27, 0]
click at [470, 405] on div "Quiz" at bounding box center [532, 416] width 824 height 7
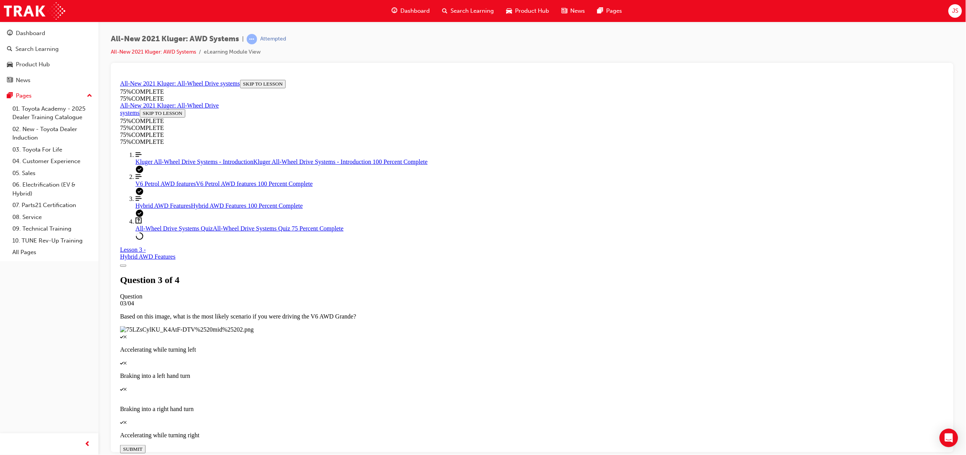
scroll to position [27, 0]
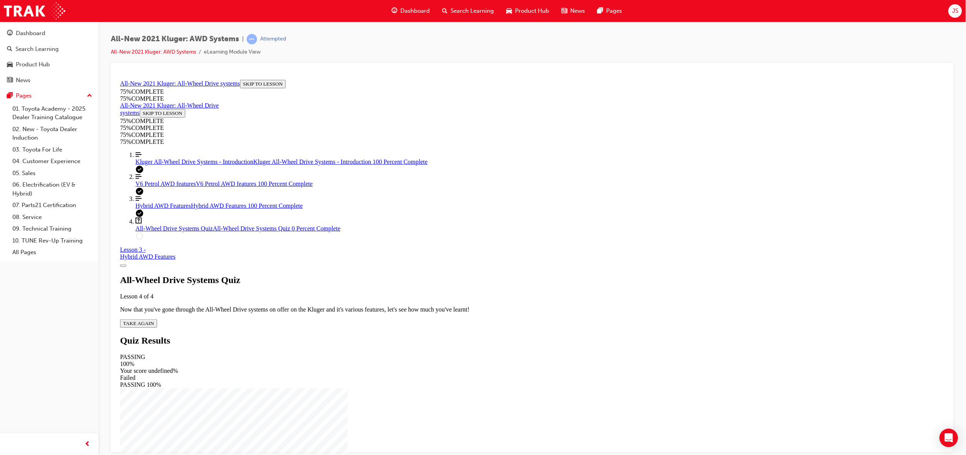
click at [154, 320] on span "TAKE AGAIN" at bounding box center [138, 323] width 31 height 6
click at [463, 387] on div "Quiz" at bounding box center [539, 390] width 809 height 7
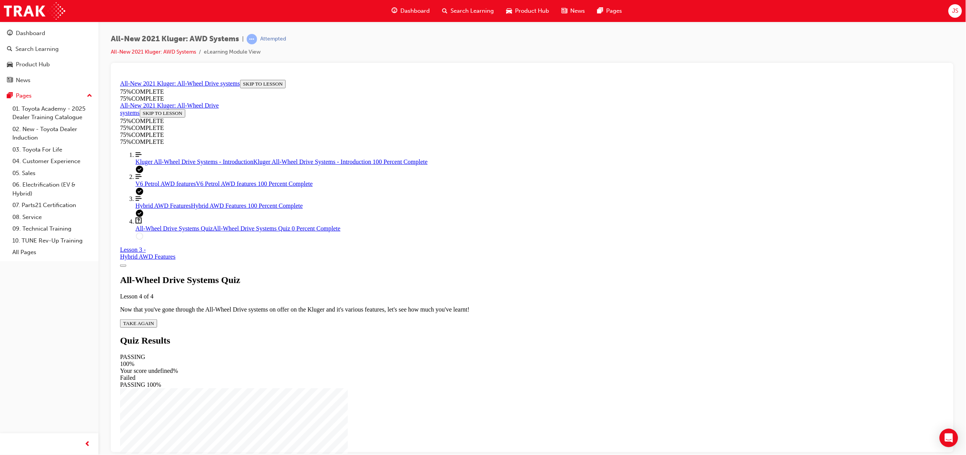
click at [472, 275] on div "All-Wheel Drive Systems Quiz Lesson 4 of 4 Now that you've gone through the All…" at bounding box center [532, 301] width 824 height 53
click at [154, 320] on span "TAKE AGAIN" at bounding box center [138, 323] width 31 height 6
click at [462, 387] on div "Quiz" at bounding box center [539, 390] width 809 height 7
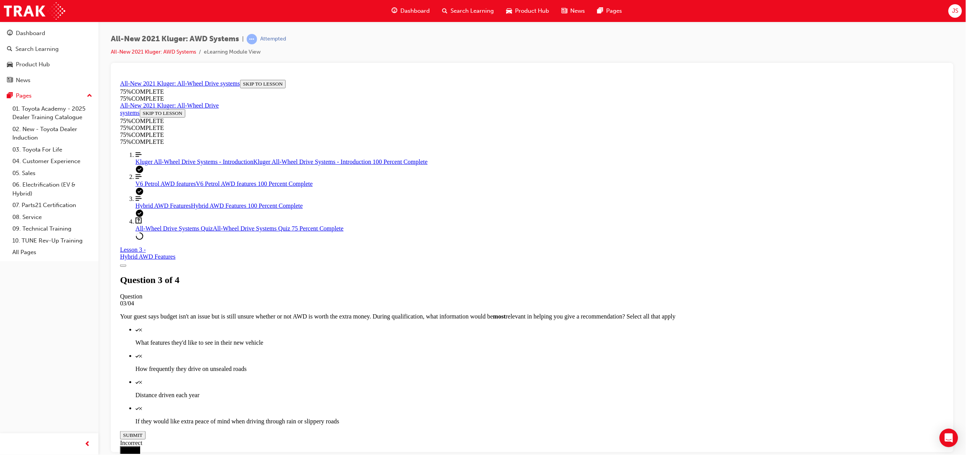
scroll to position [110, 0]
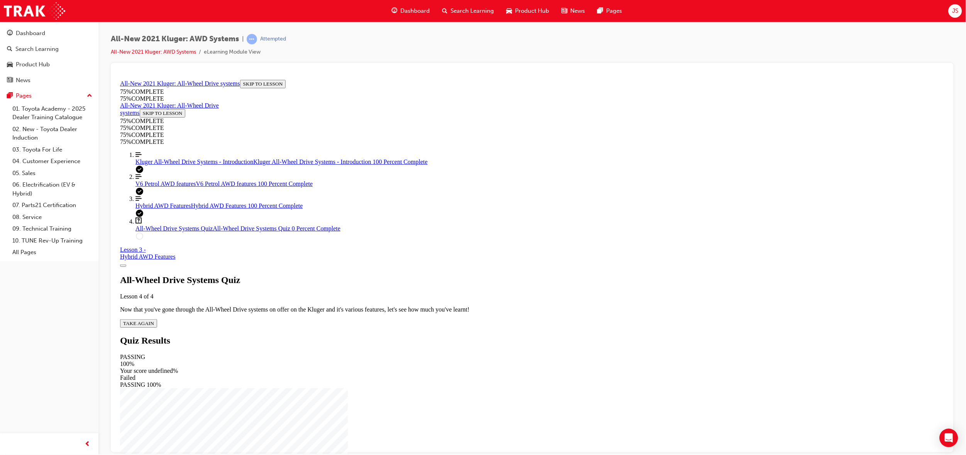
click at [157, 319] on button "TAKE AGAIN" at bounding box center [138, 323] width 37 height 8
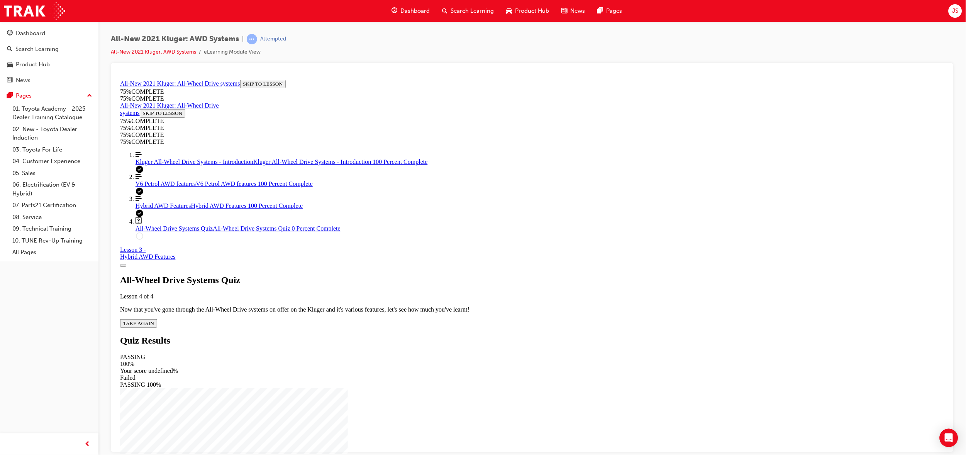
click at [154, 320] on span "TAKE AGAIN" at bounding box center [138, 323] width 31 height 6
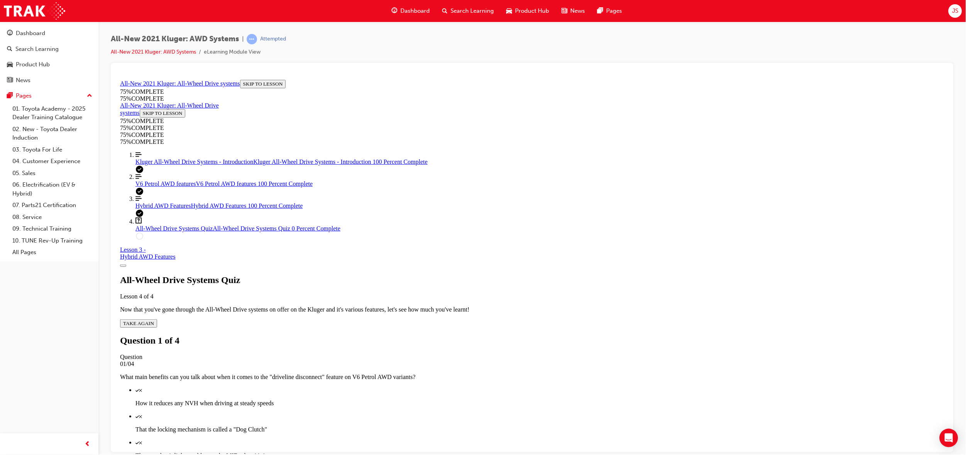
click at [464, 405] on div "Quiz" at bounding box center [539, 416] width 809 height 7
click at [463, 387] on div "Quiz" at bounding box center [539, 390] width 809 height 7
click at [460, 405] on div "Quiz" at bounding box center [539, 442] width 809 height 7
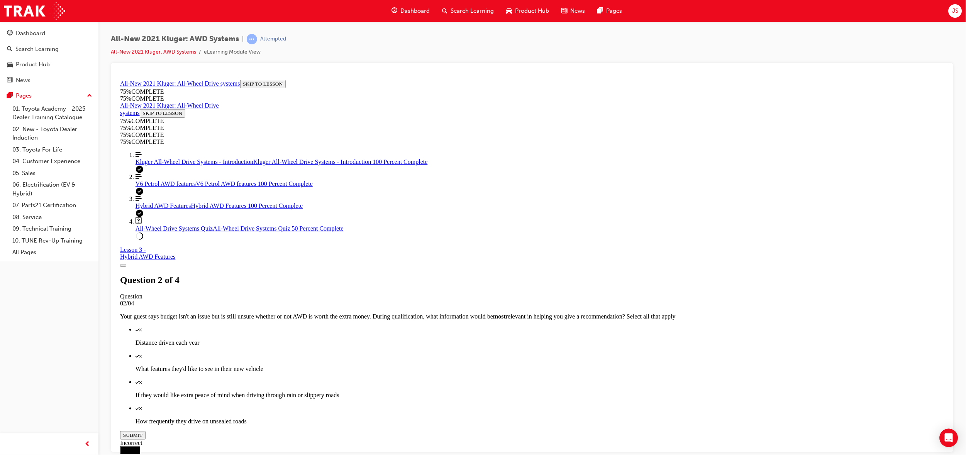
scroll to position [27, 0]
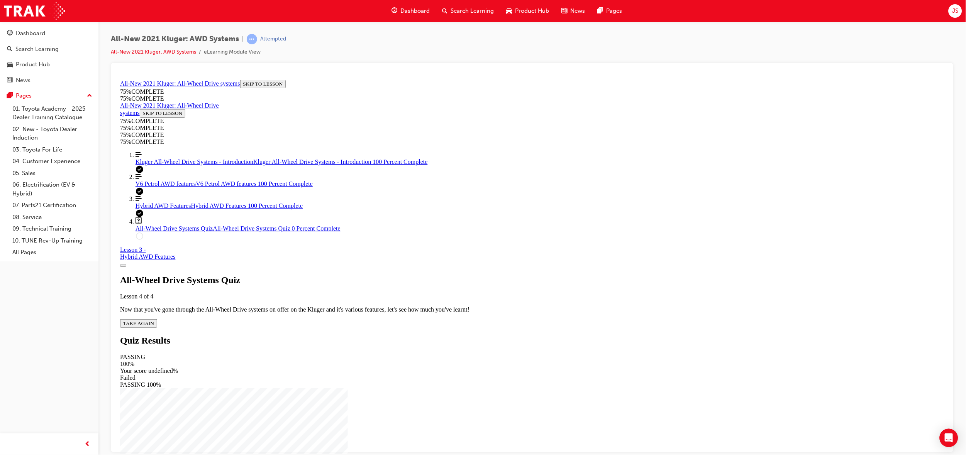
click at [154, 320] on span "TAKE AGAIN" at bounding box center [138, 323] width 31 height 6
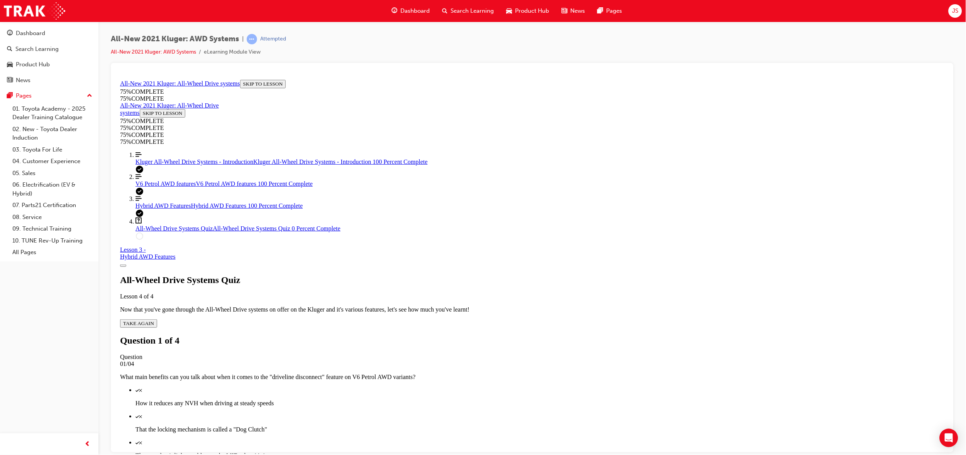
click at [470, 405] on div "Quiz" at bounding box center [539, 416] width 809 height 7
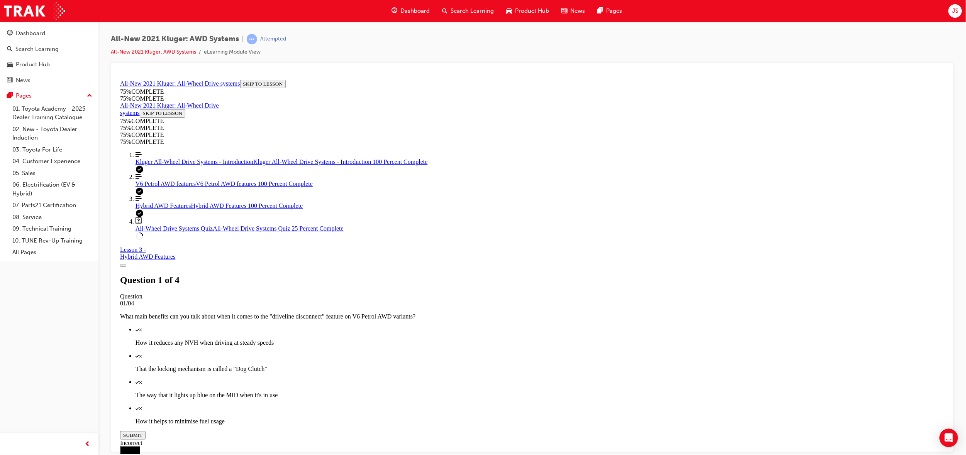
scroll to position [110, 0]
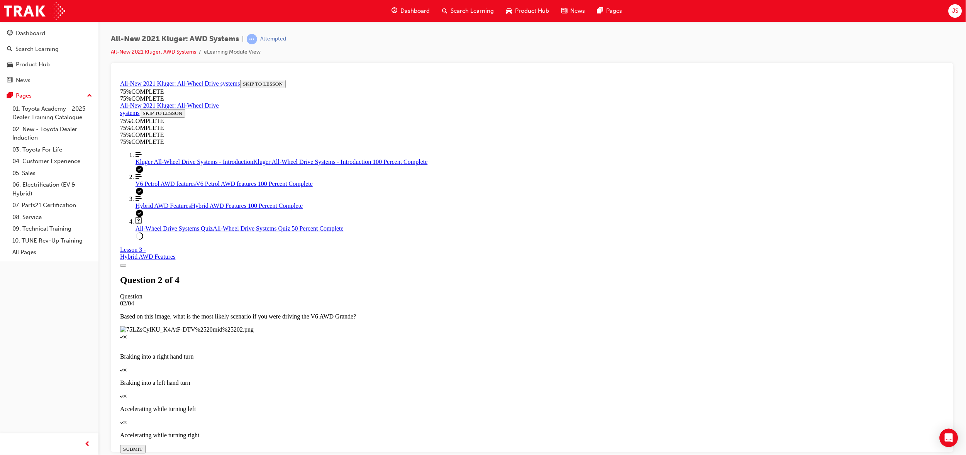
scroll to position [27, 0]
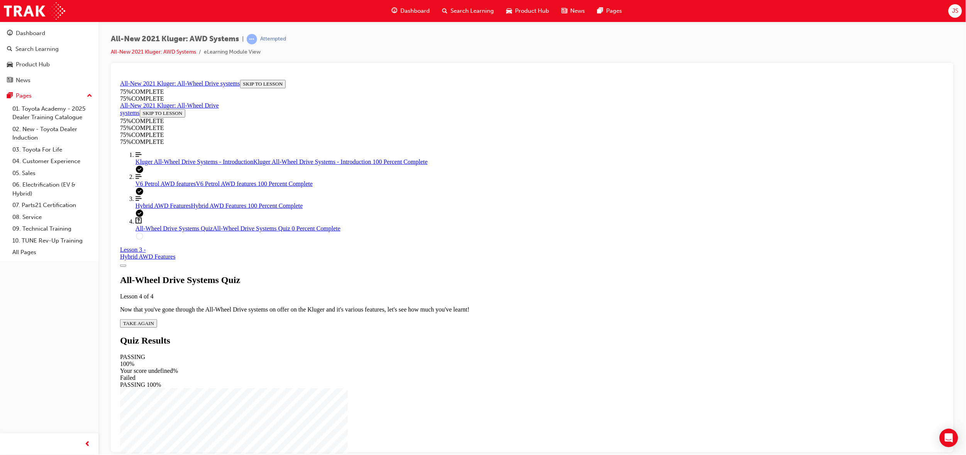
click at [154, 320] on span "TAKE AGAIN" at bounding box center [138, 323] width 31 height 6
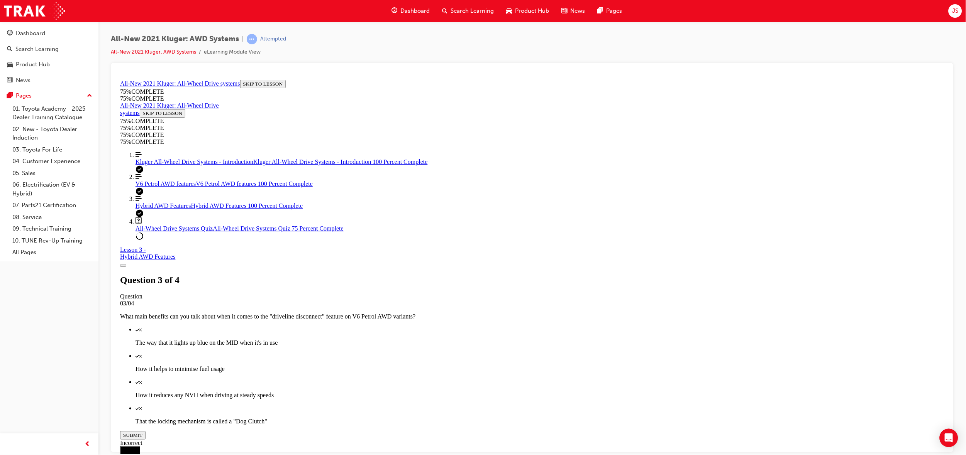
scroll to position [27, 0]
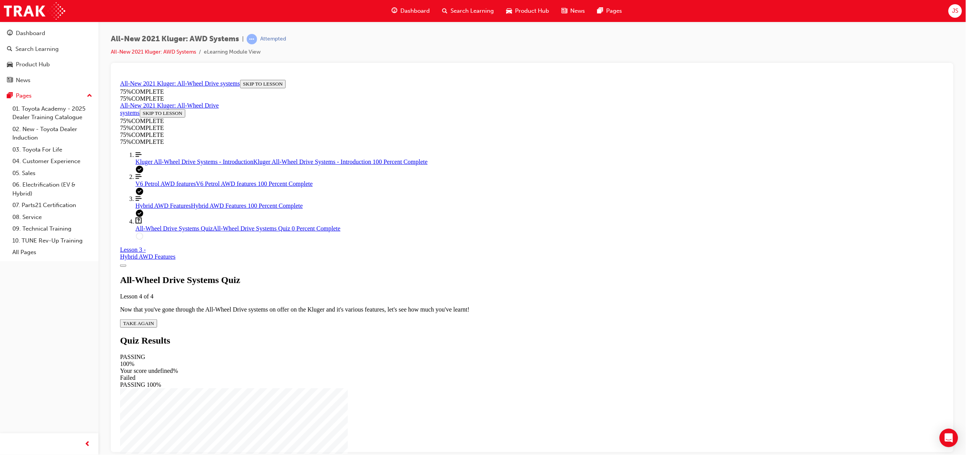
click at [154, 320] on span "TAKE AGAIN" at bounding box center [138, 323] width 31 height 6
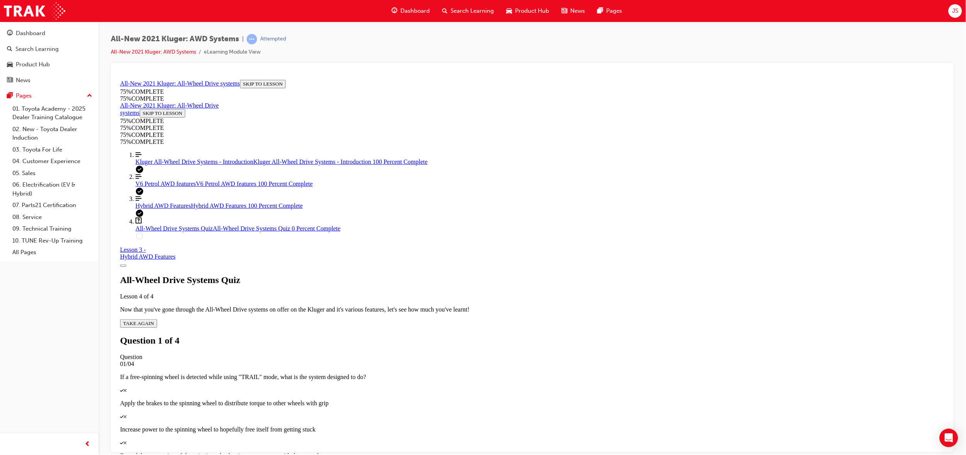
click at [466, 387] on div "Quiz" at bounding box center [532, 390] width 824 height 7
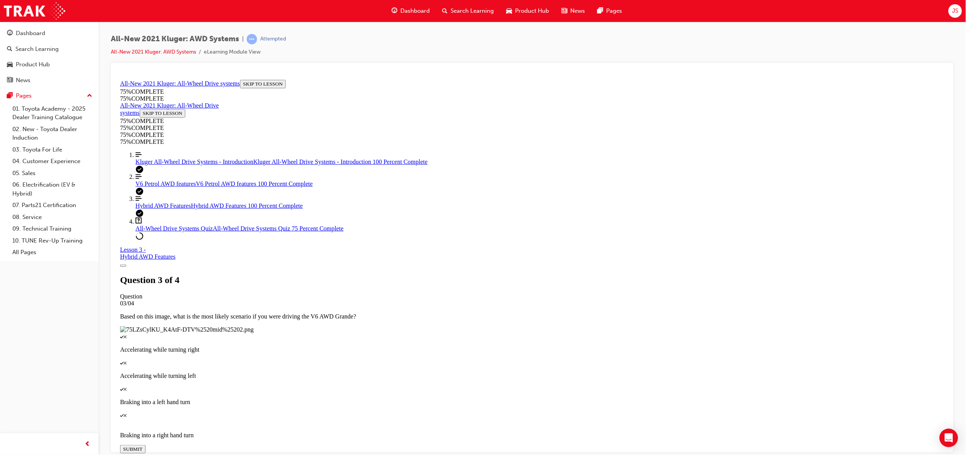
scroll to position [27, 0]
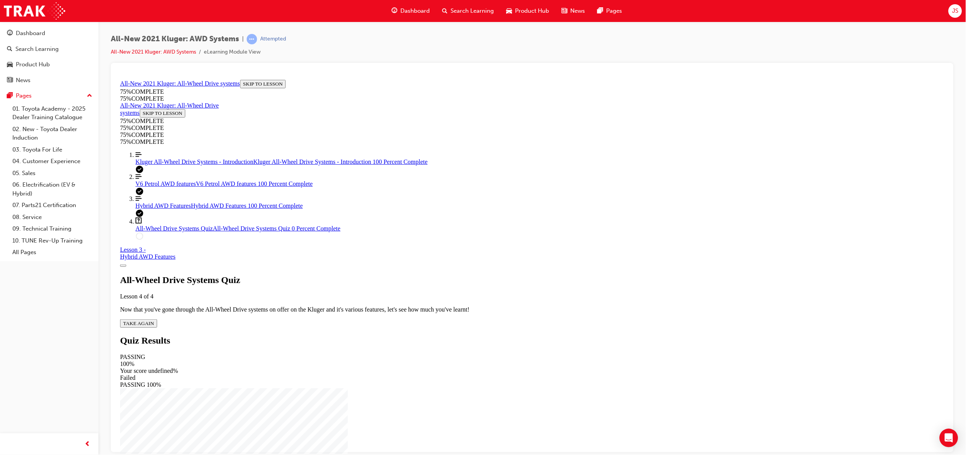
click at [154, 320] on span "TAKE AGAIN" at bounding box center [138, 323] width 31 height 6
click at [516, 405] on p "Accelerating while turning right" at bounding box center [532, 411] width 824 height 7
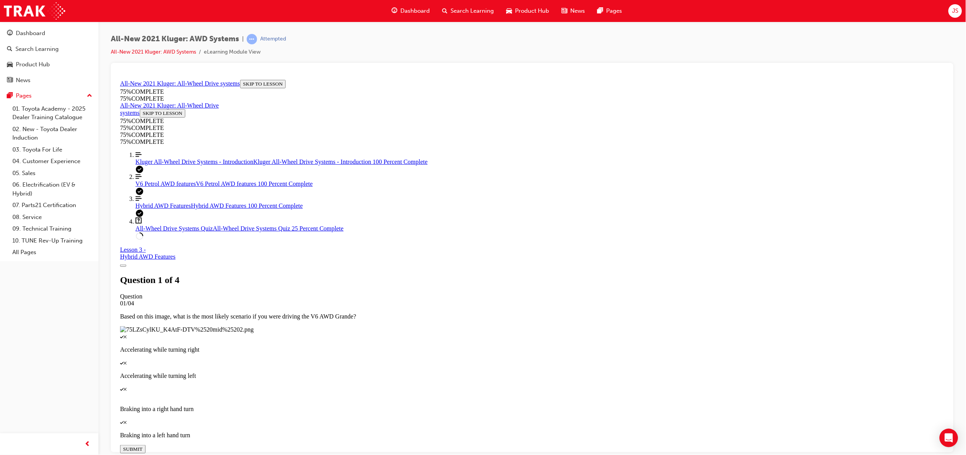
scroll to position [27, 0]
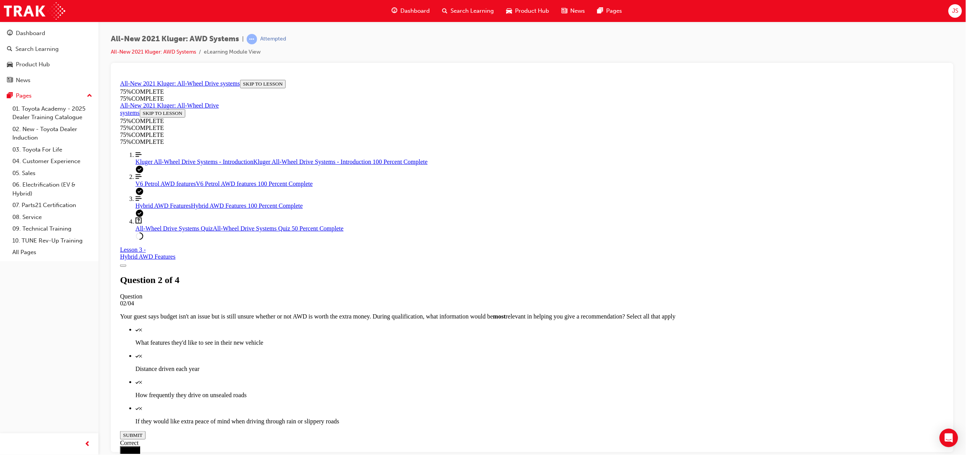
click at [151, 187] on link "Align left Three vertical lines aligned to the left V6 Petrol AWD features V6 P…" at bounding box center [539, 180] width 809 height 14
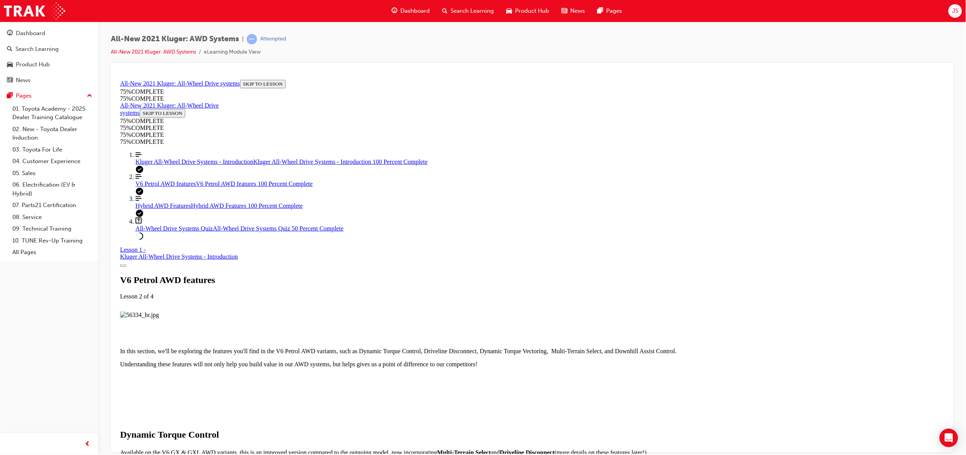
scroll to position [1068, 0]
click at [166, 232] on span "All-Wheel Drive Systems Quiz" at bounding box center [173, 228] width 77 height 7
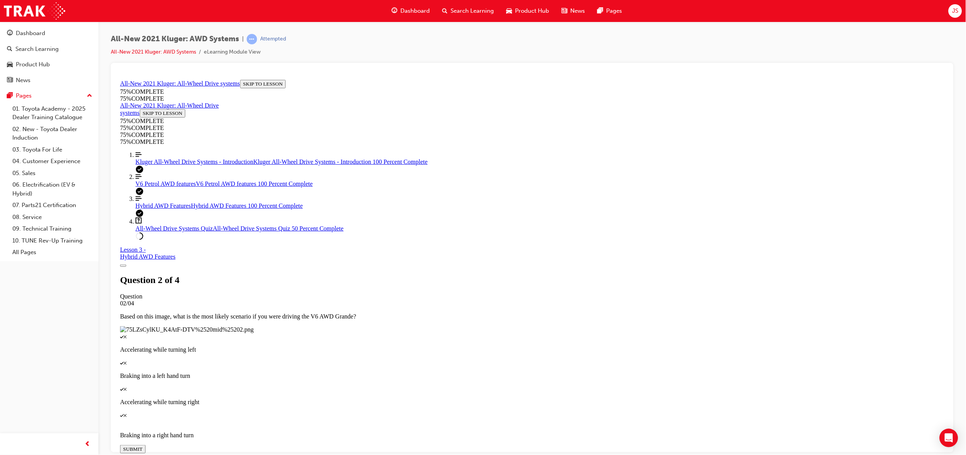
scroll to position [26, 0]
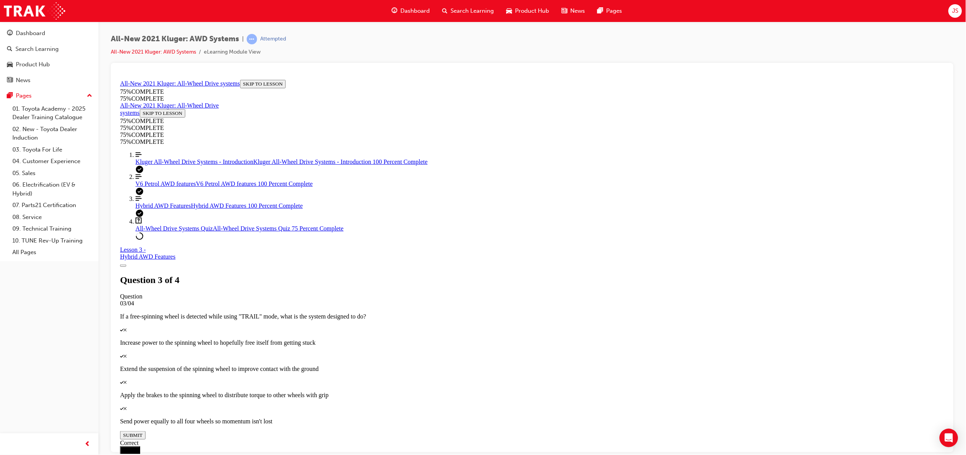
click at [174, 187] on link "Align left Three vertical lines aligned to the left V6 Petrol AWD features V6 P…" at bounding box center [539, 180] width 809 height 14
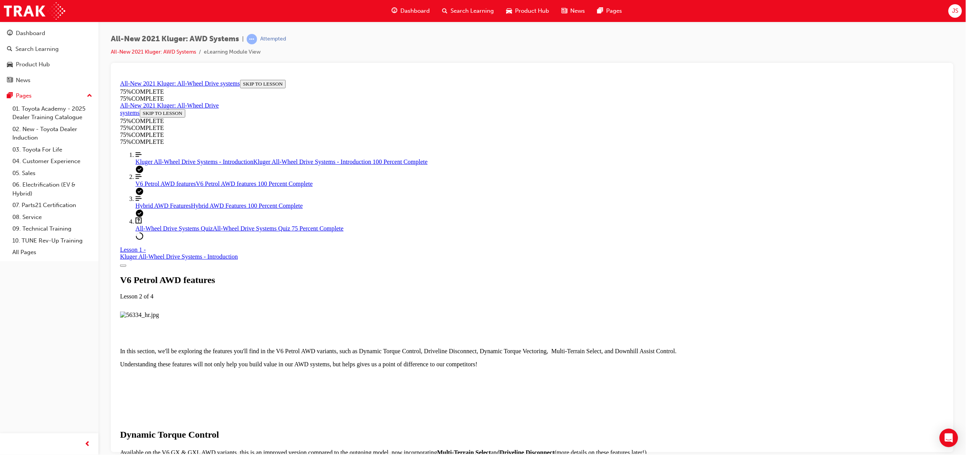
scroll to position [1068, 0]
click at [160, 232] on span "All-Wheel Drive Systems Quiz" at bounding box center [173, 228] width 77 height 7
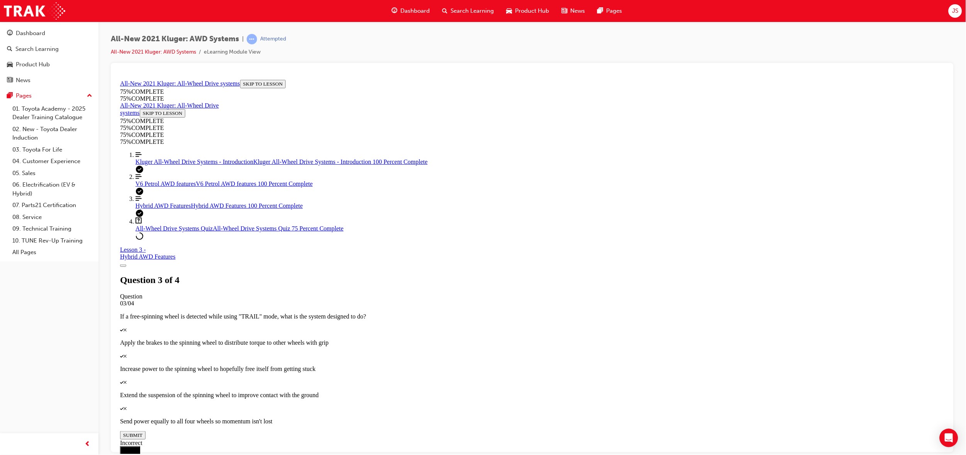
scroll to position [26, 0]
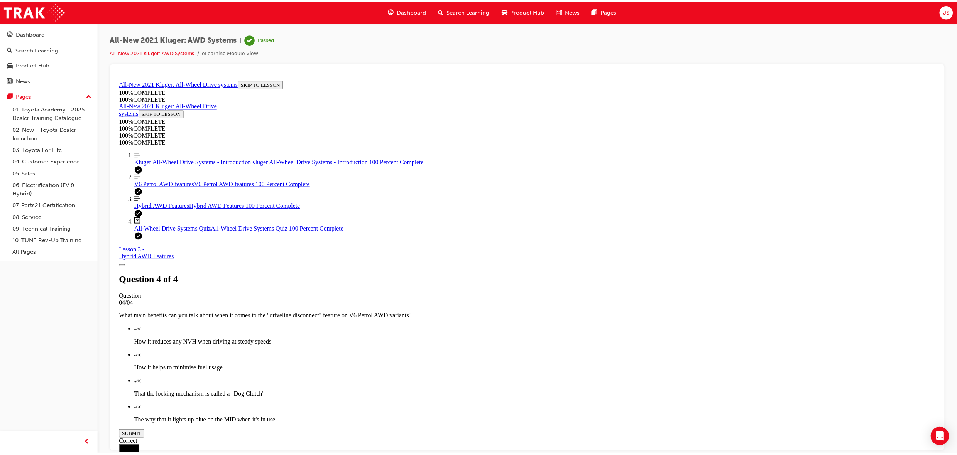
scroll to position [0, 0]
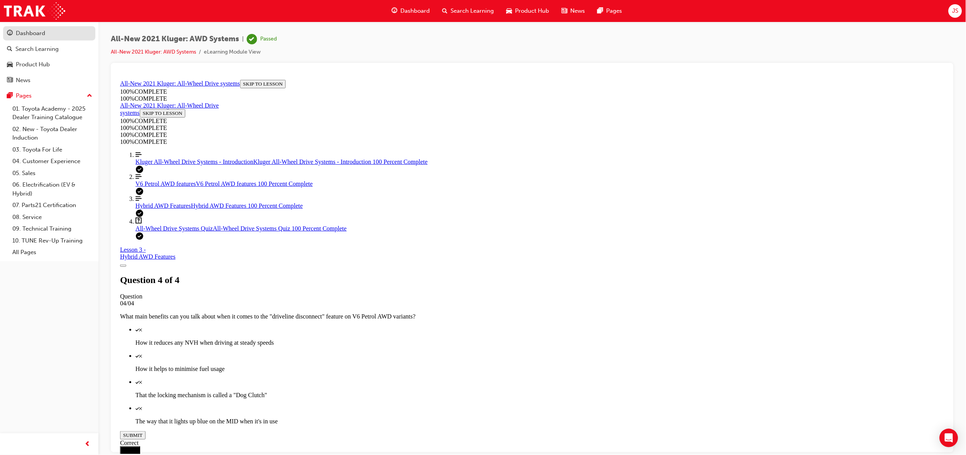
click at [23, 37] on div "Dashboard" at bounding box center [49, 34] width 85 height 10
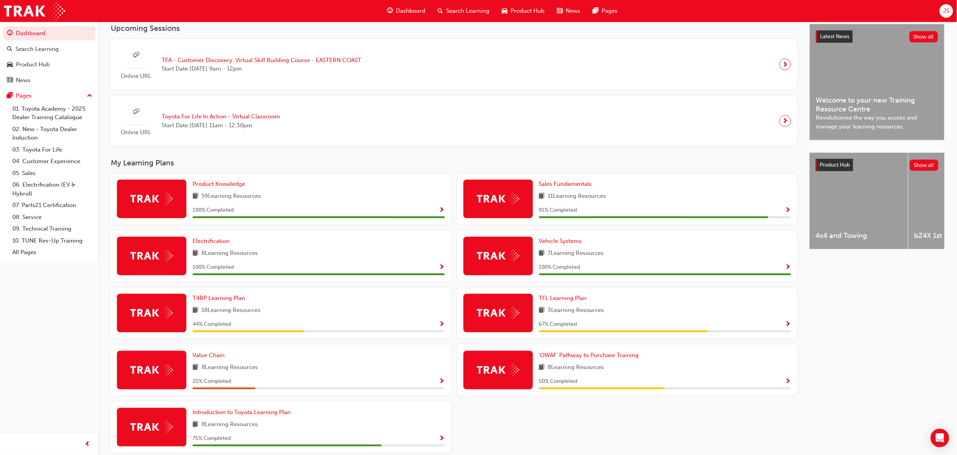
scroll to position [174, 0]
